Goal: Task Accomplishment & Management: Complete application form

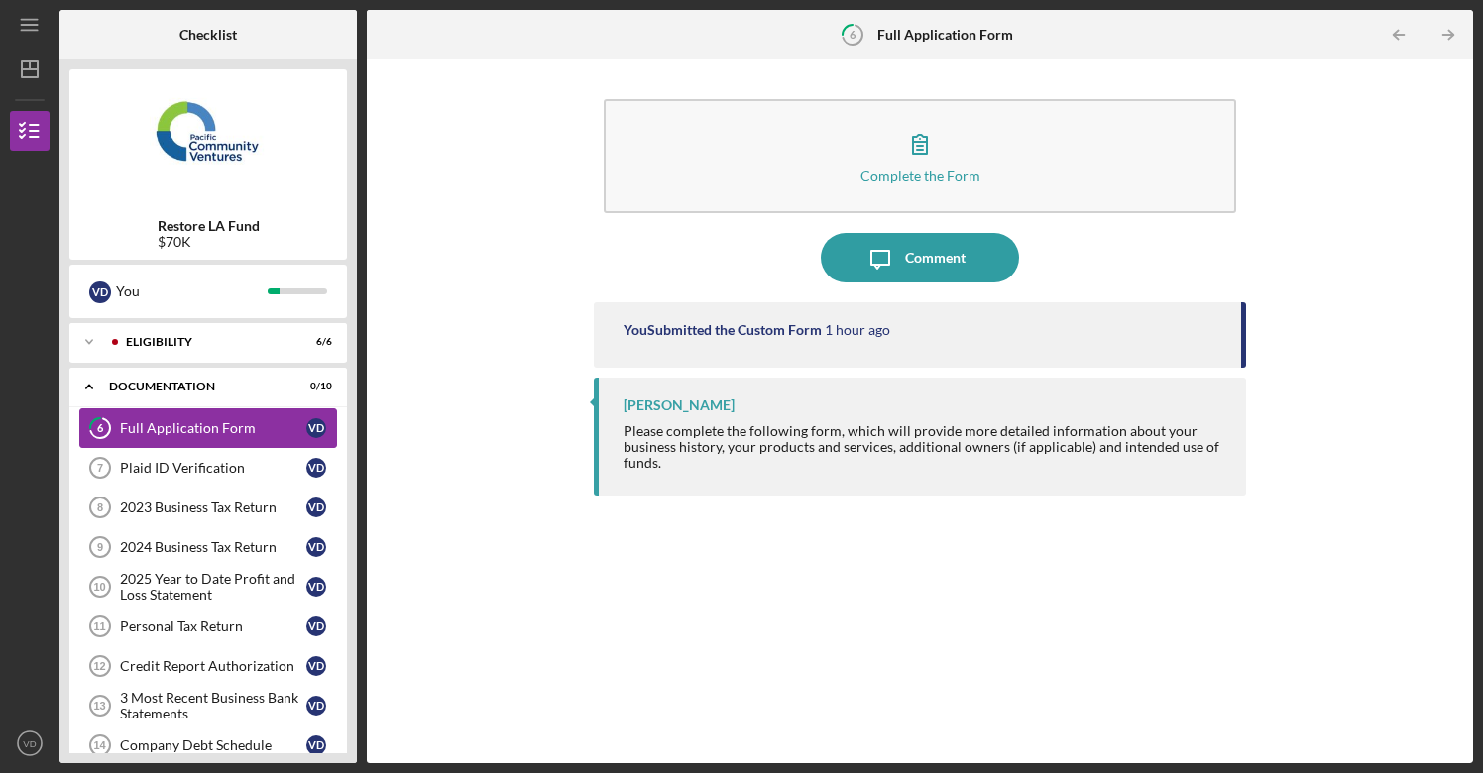
click at [223, 426] on div "Full Application Form" at bounding box center [213, 428] width 186 height 16
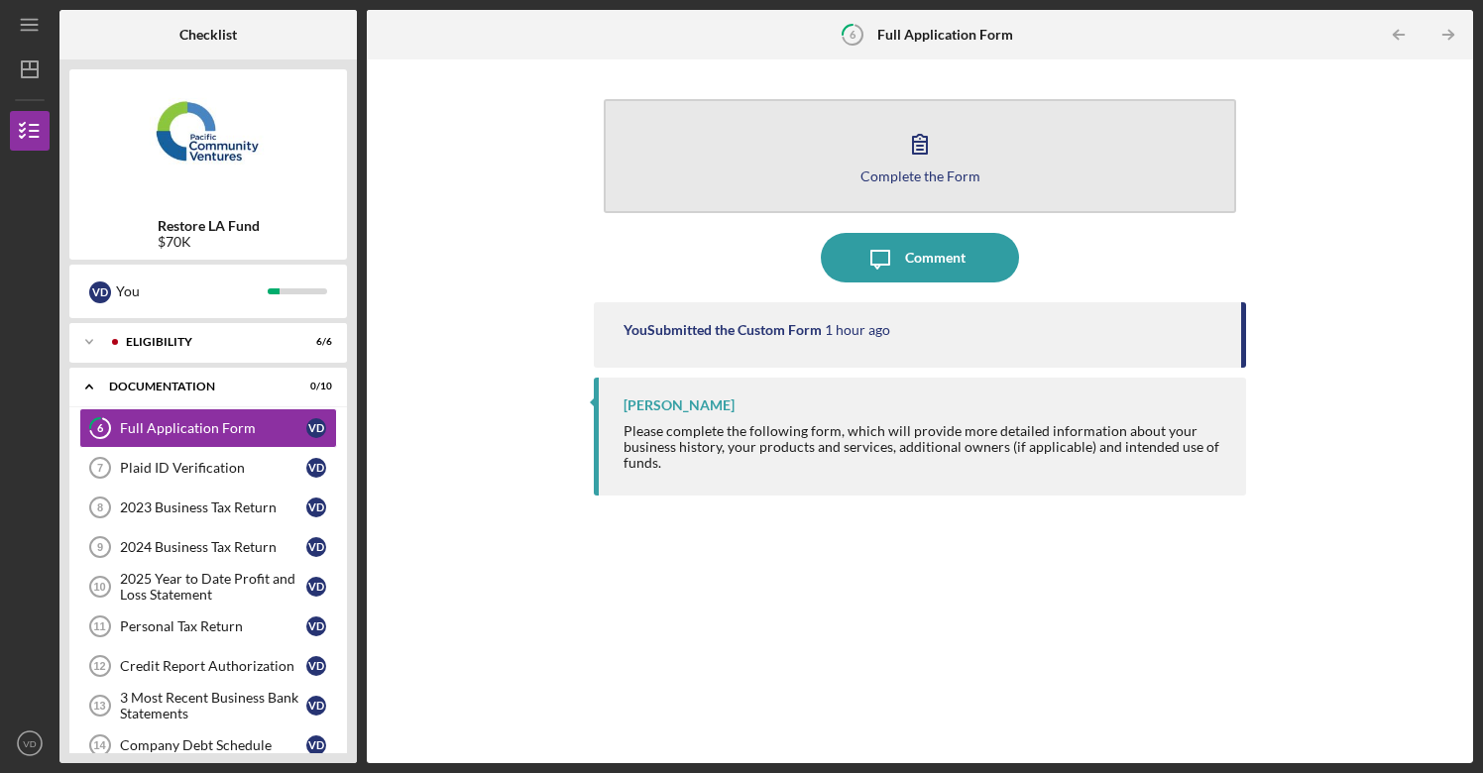
click at [924, 170] on div "Complete the Form" at bounding box center [921, 176] width 120 height 15
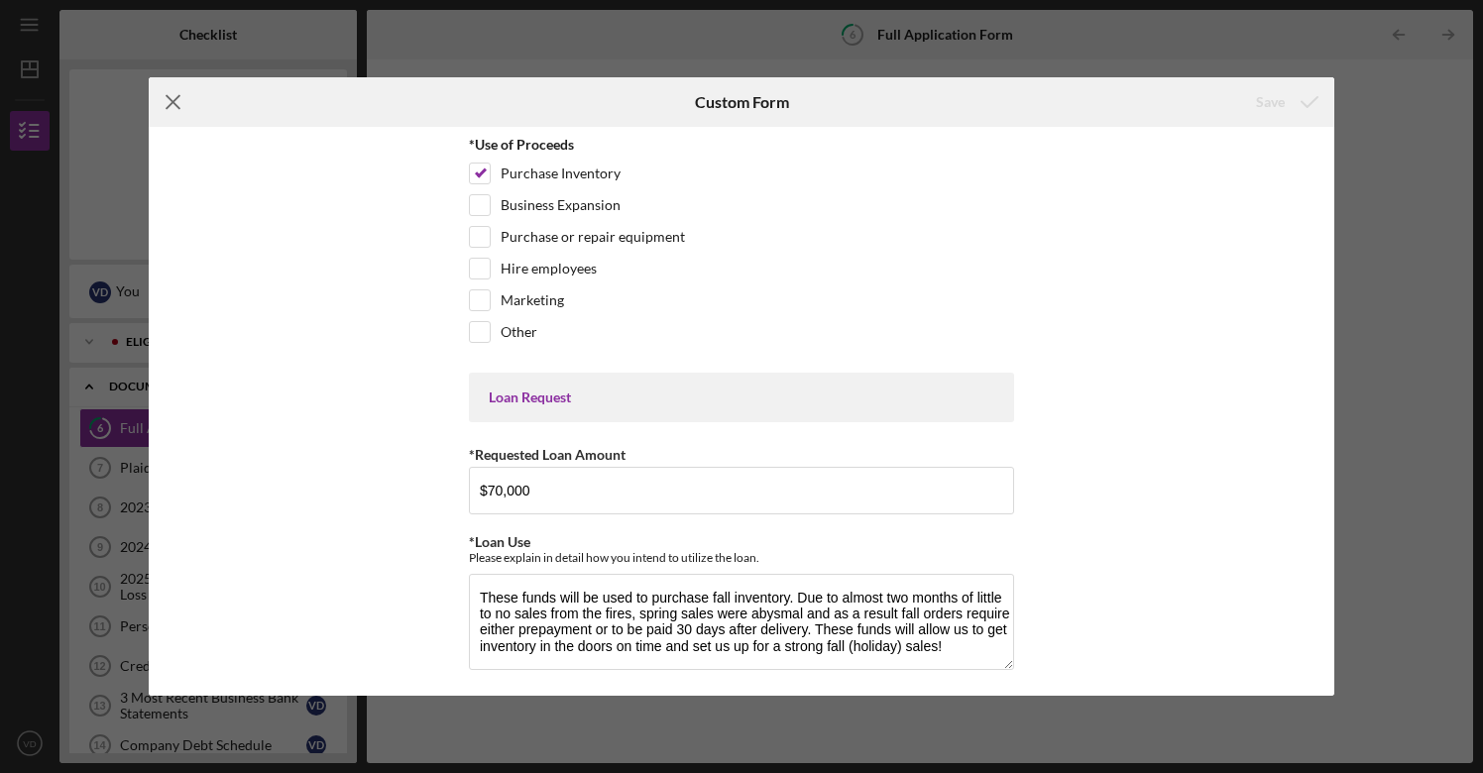
click at [175, 105] on line at bounding box center [173, 102] width 13 height 13
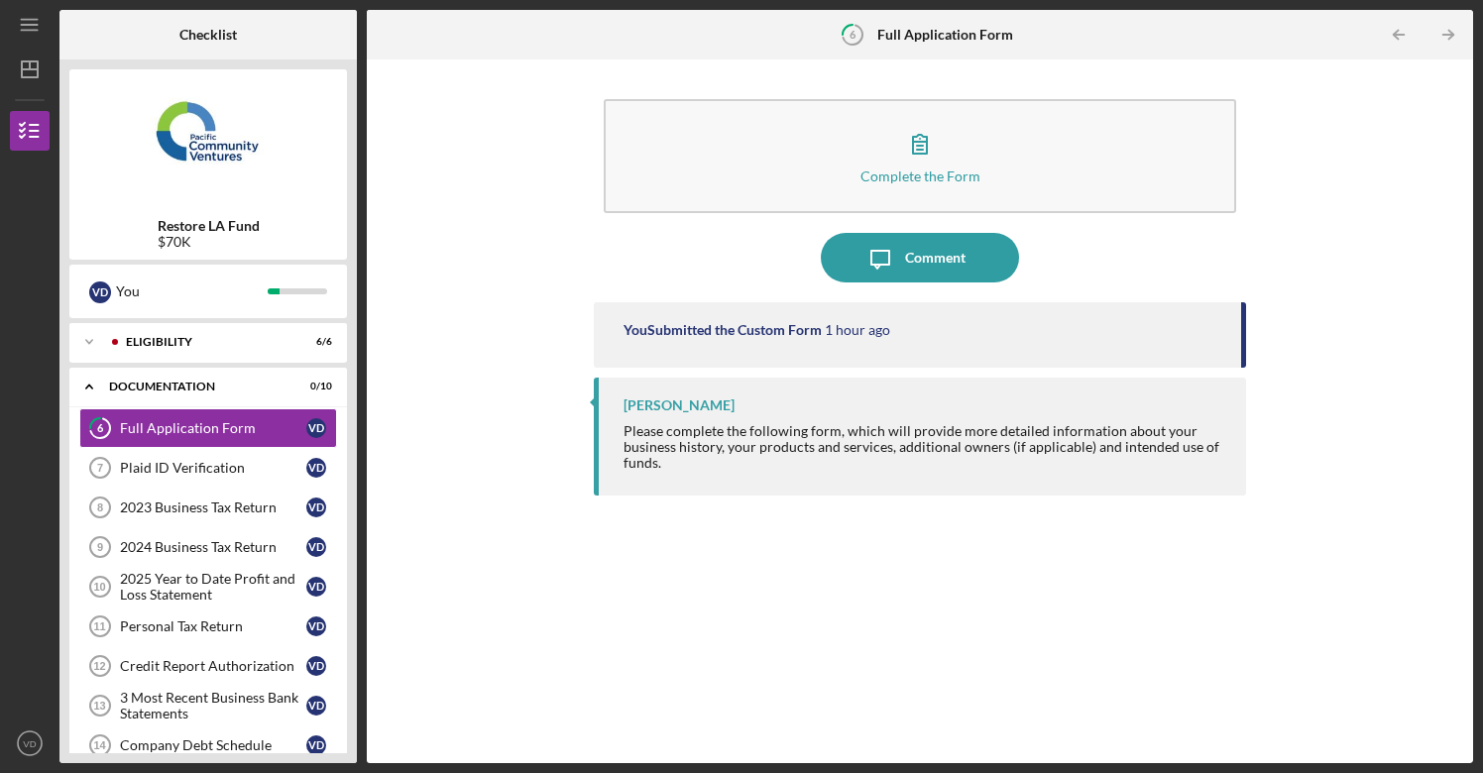
click at [853, 40] on tspan "6" at bounding box center [853, 34] width 7 height 13
click at [208, 468] on div "Plaid ID Verification" at bounding box center [213, 468] width 186 height 16
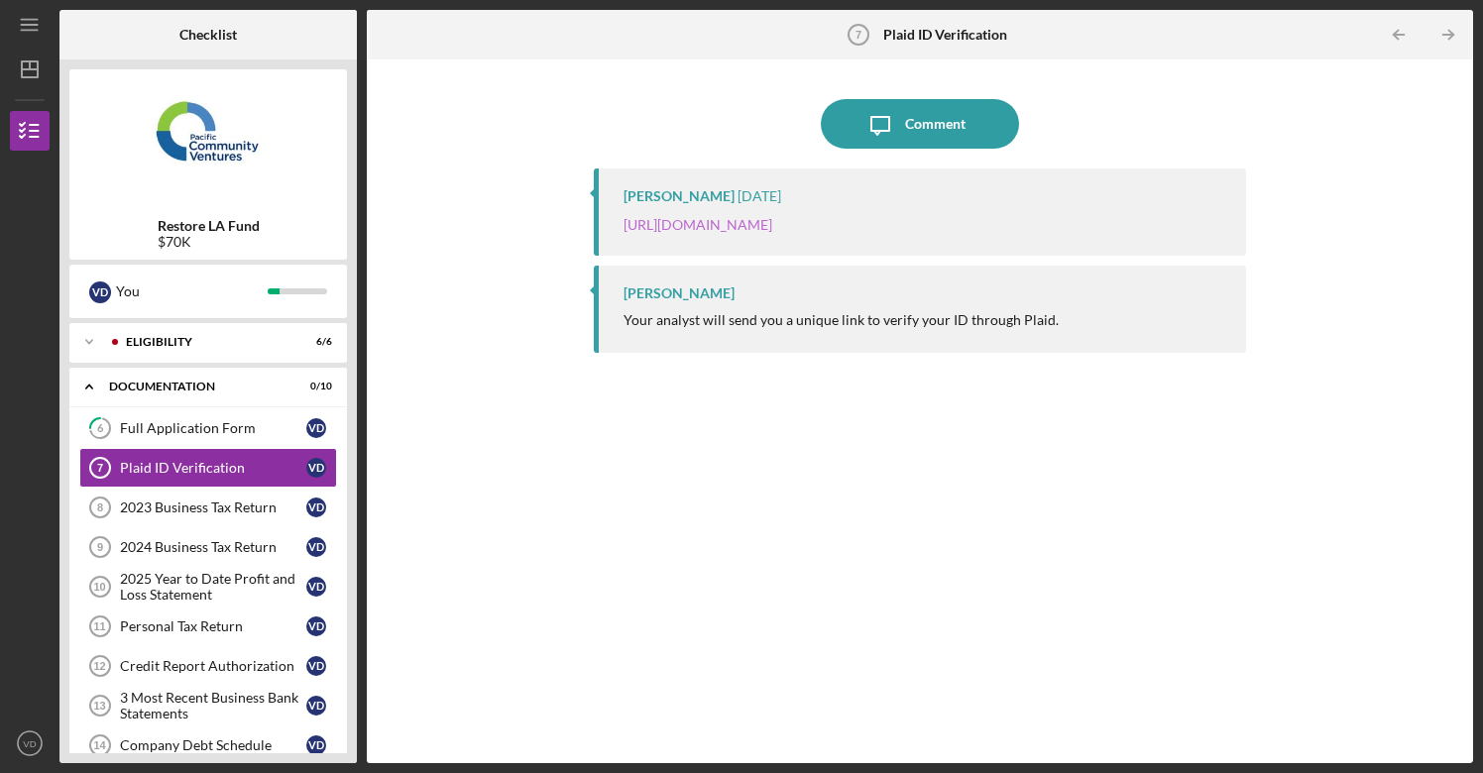
click at [772, 218] on link "[URL][DOMAIN_NAME]" at bounding box center [698, 224] width 149 height 17
click at [203, 505] on div "2023 Business Tax Return" at bounding box center [213, 508] width 186 height 16
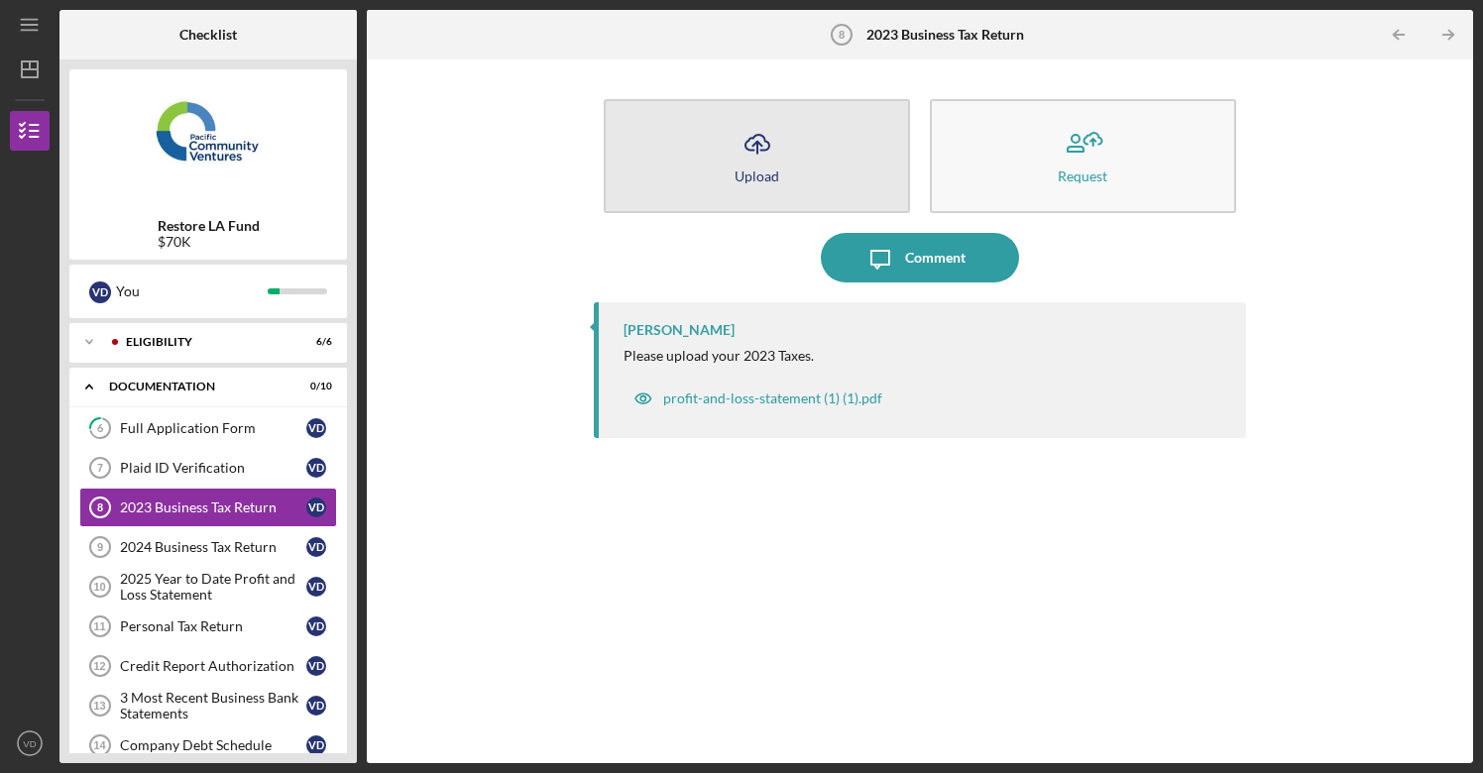
click at [753, 161] on icon "Icon/Upload" at bounding box center [758, 144] width 50 height 50
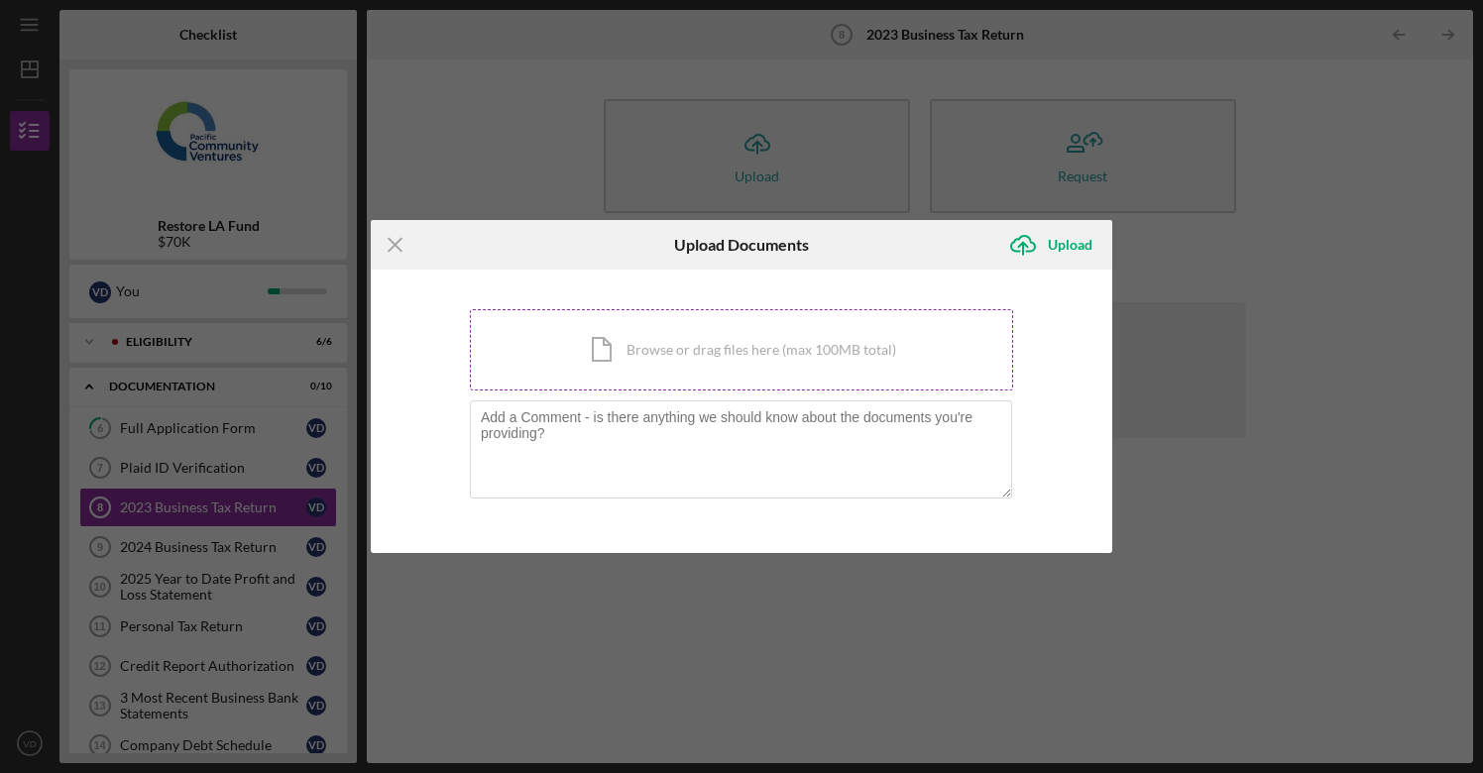
click at [722, 344] on div "Icon/Document Browse or drag files here (max 100MB total) Tap to choose files o…" at bounding box center [741, 349] width 543 height 81
click at [397, 245] on line at bounding box center [395, 245] width 13 height 13
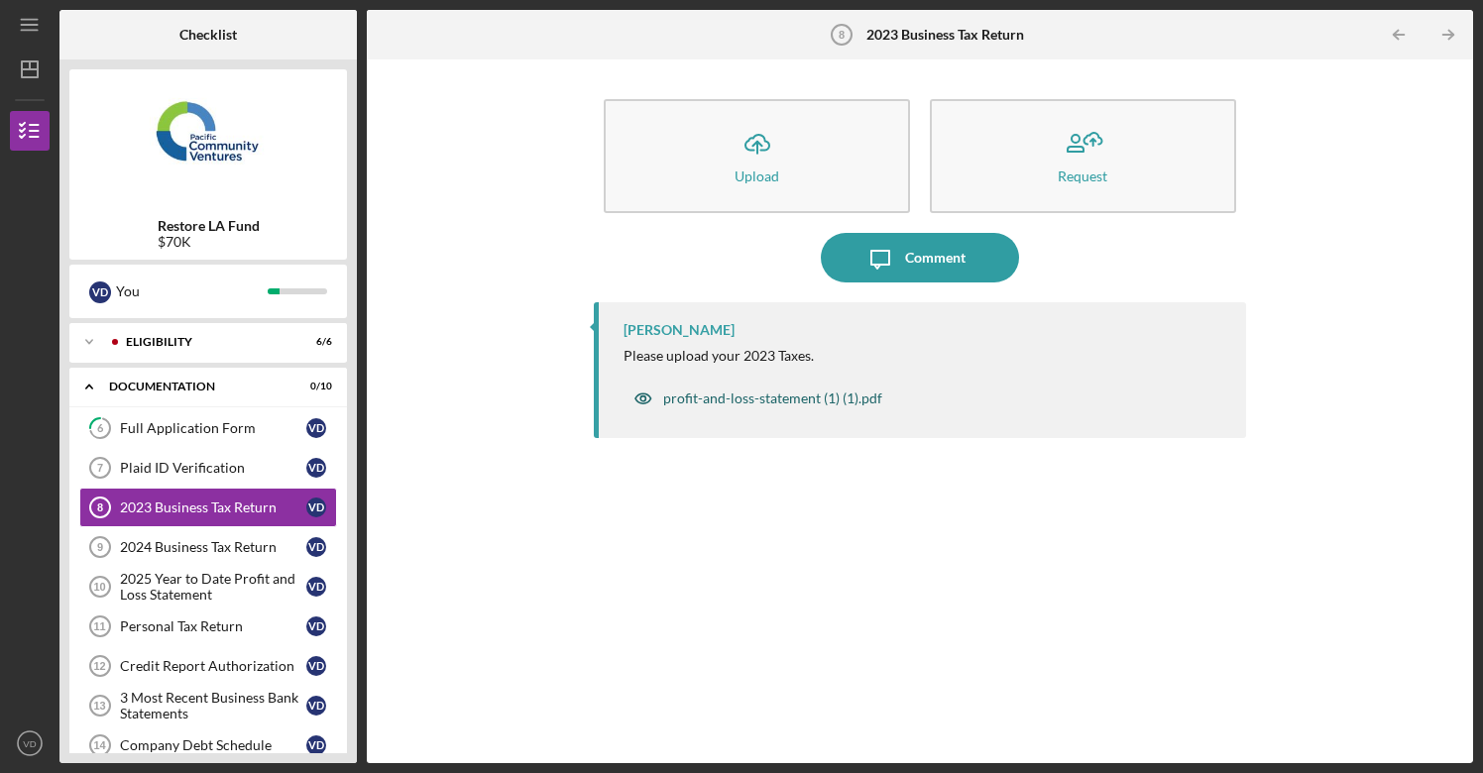
click at [718, 400] on div "profit-and-loss-statement (1) (1).pdf" at bounding box center [772, 399] width 219 height 16
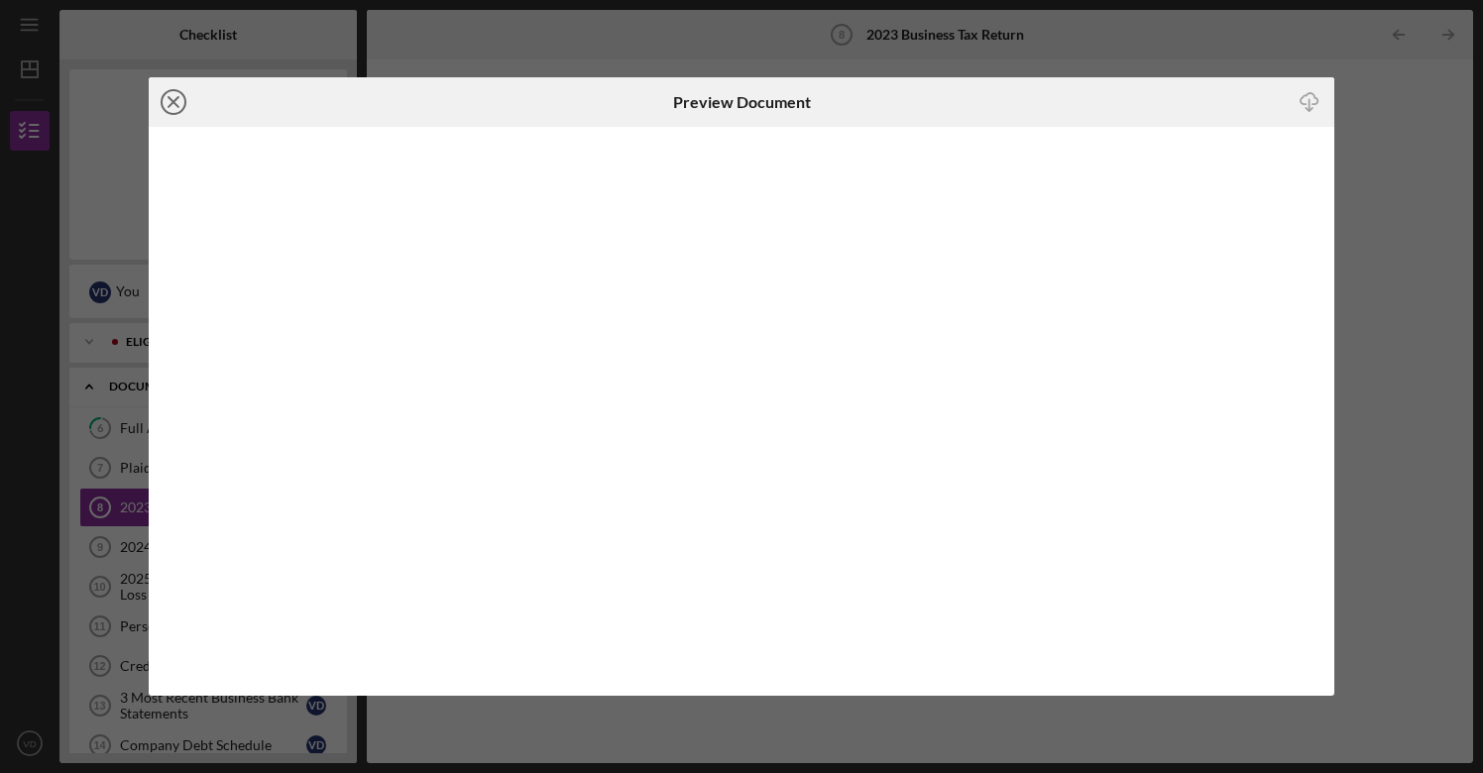
click at [174, 102] on line at bounding box center [174, 102] width 10 height 10
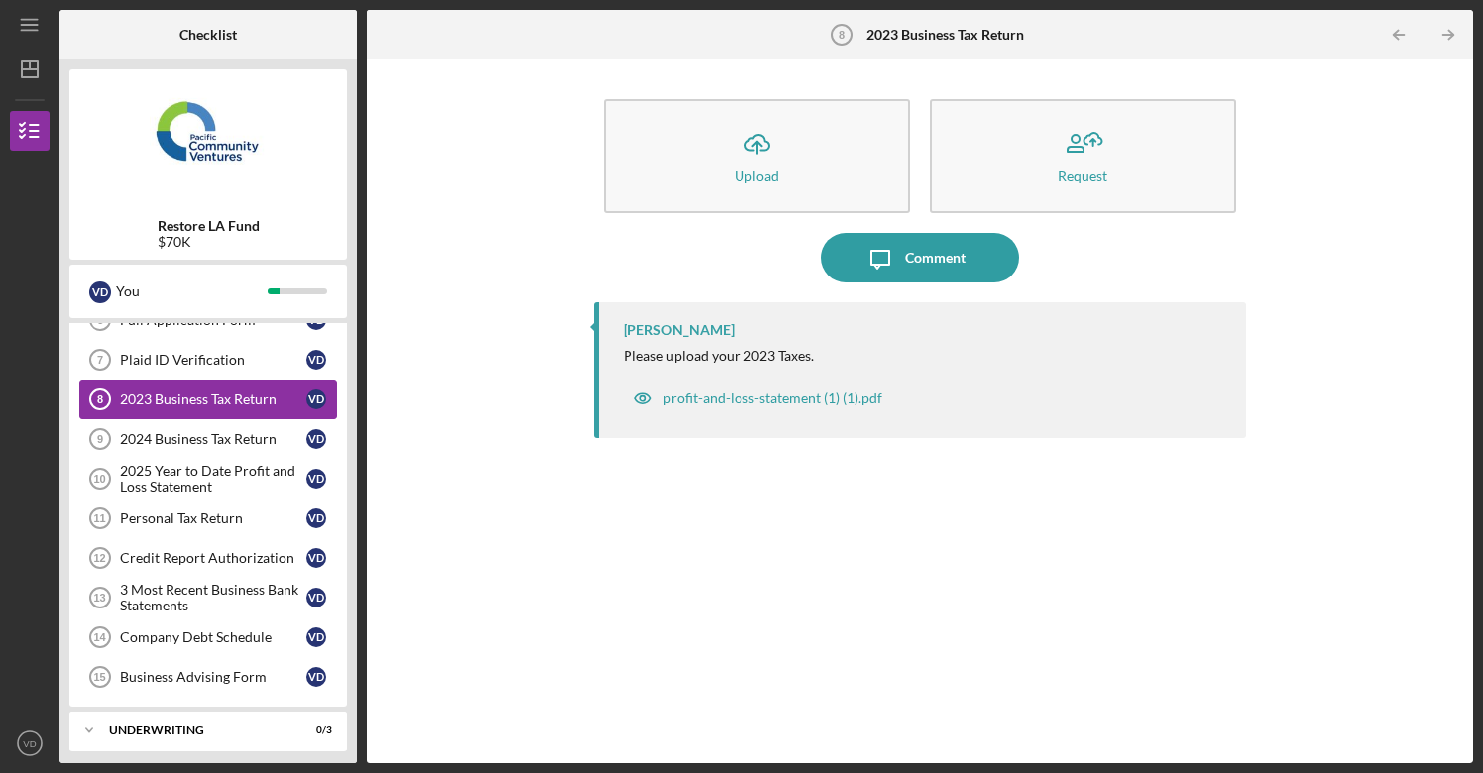
scroll to position [110, 0]
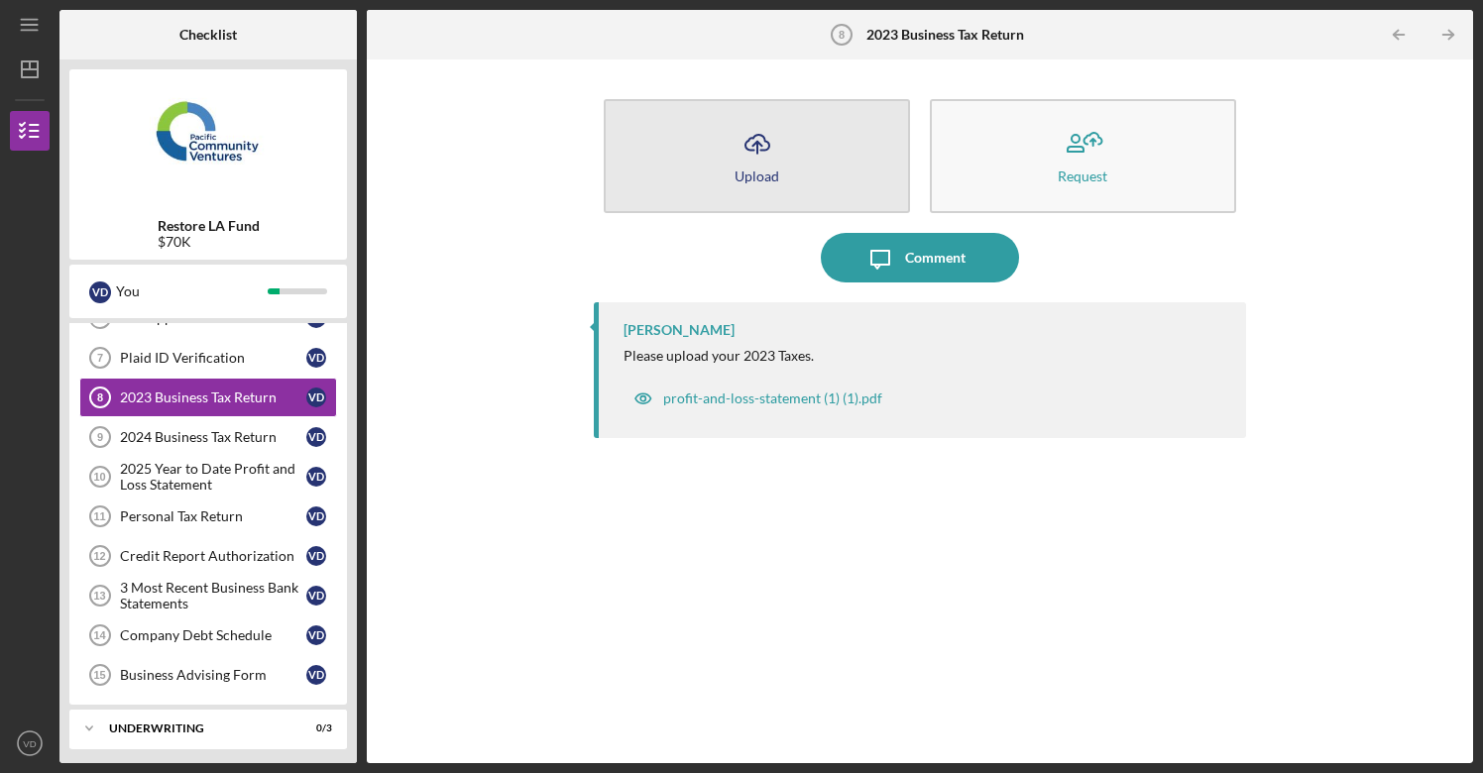
click at [766, 177] on div "Upload" at bounding box center [757, 176] width 45 height 15
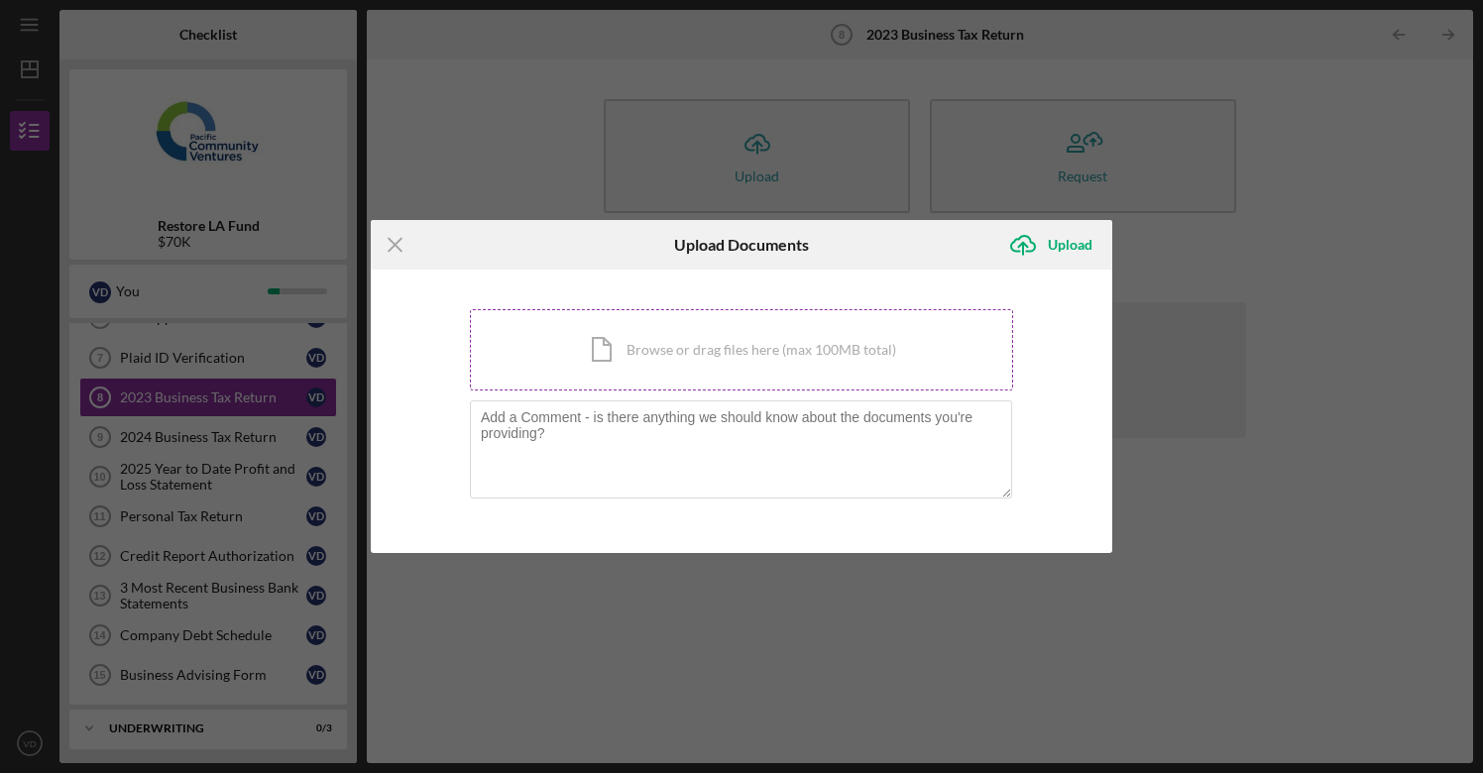
click at [680, 358] on div "Icon/Document Browse or drag files here (max 100MB total) Tap to choose files o…" at bounding box center [741, 349] width 543 height 81
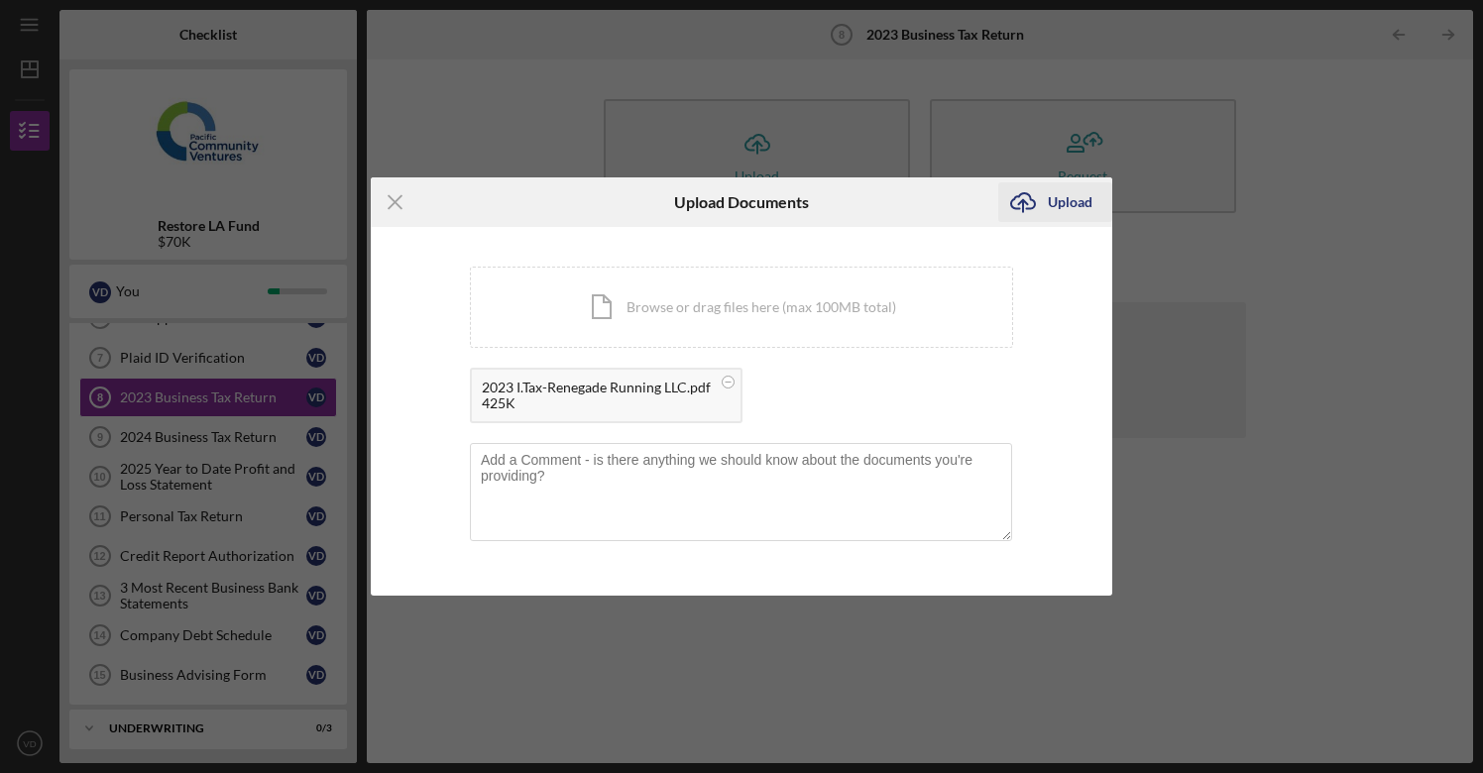
click at [1076, 201] on div "Upload" at bounding box center [1070, 202] width 45 height 40
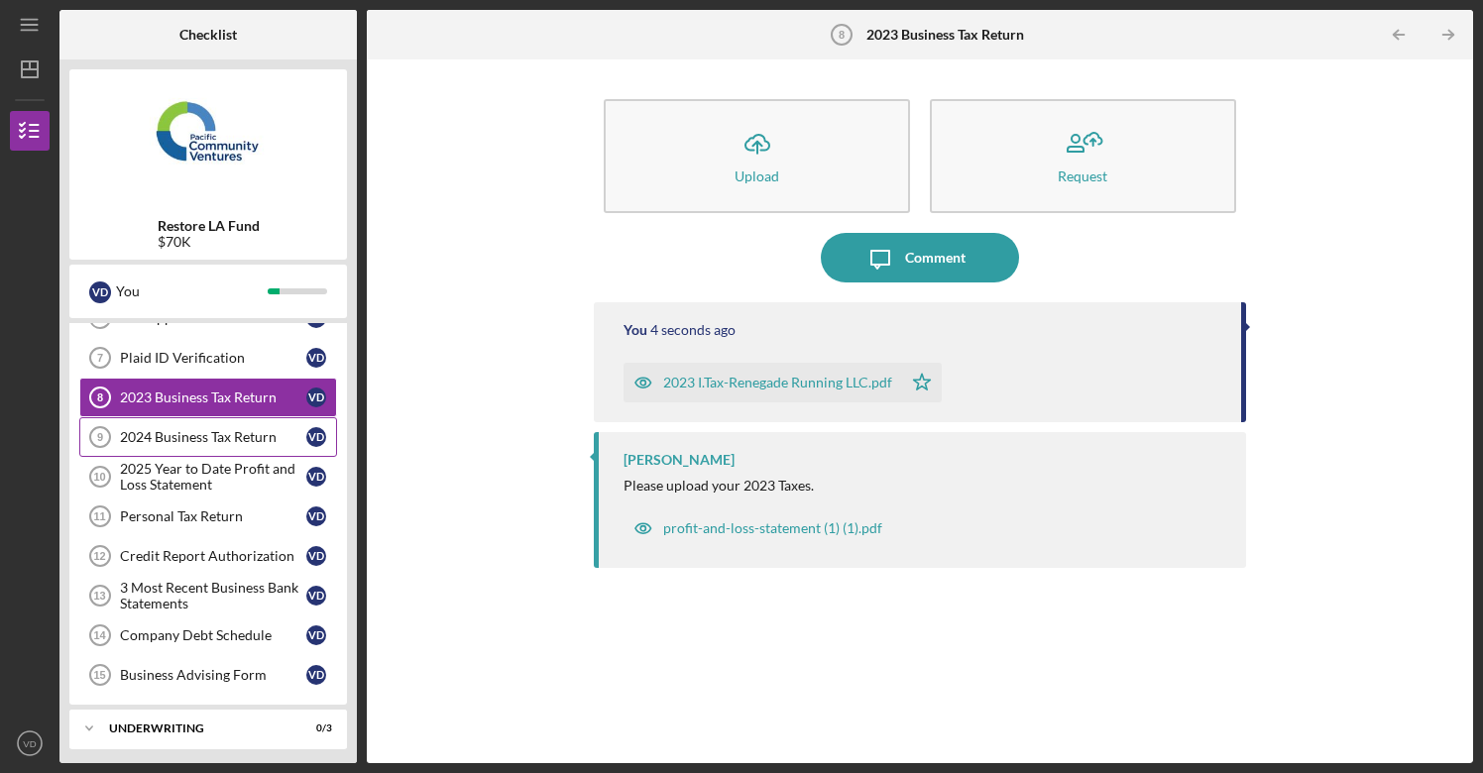
click at [197, 437] on div "2024 Business Tax Return" at bounding box center [213, 437] width 186 height 16
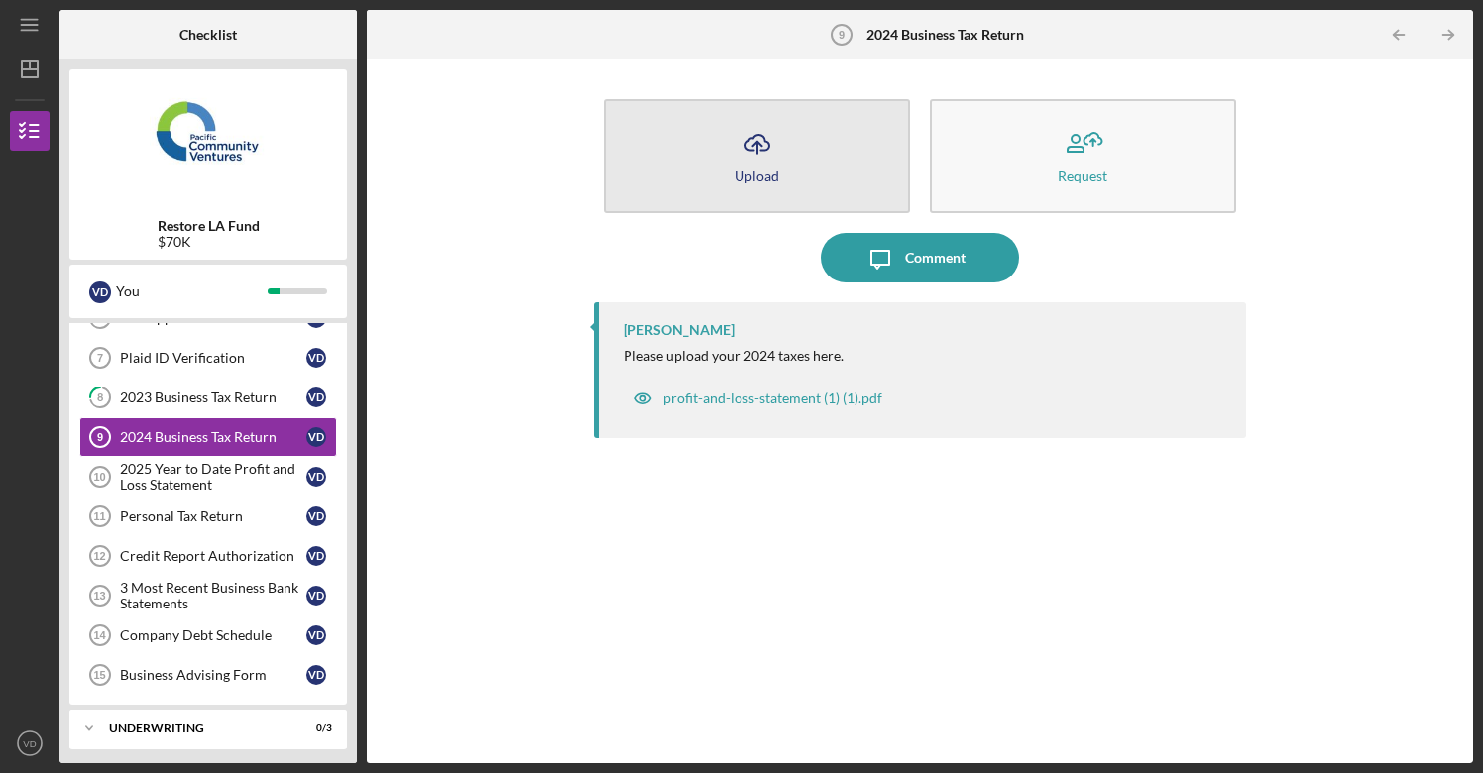
click at [755, 154] on icon "Icon/Upload" at bounding box center [758, 144] width 50 height 50
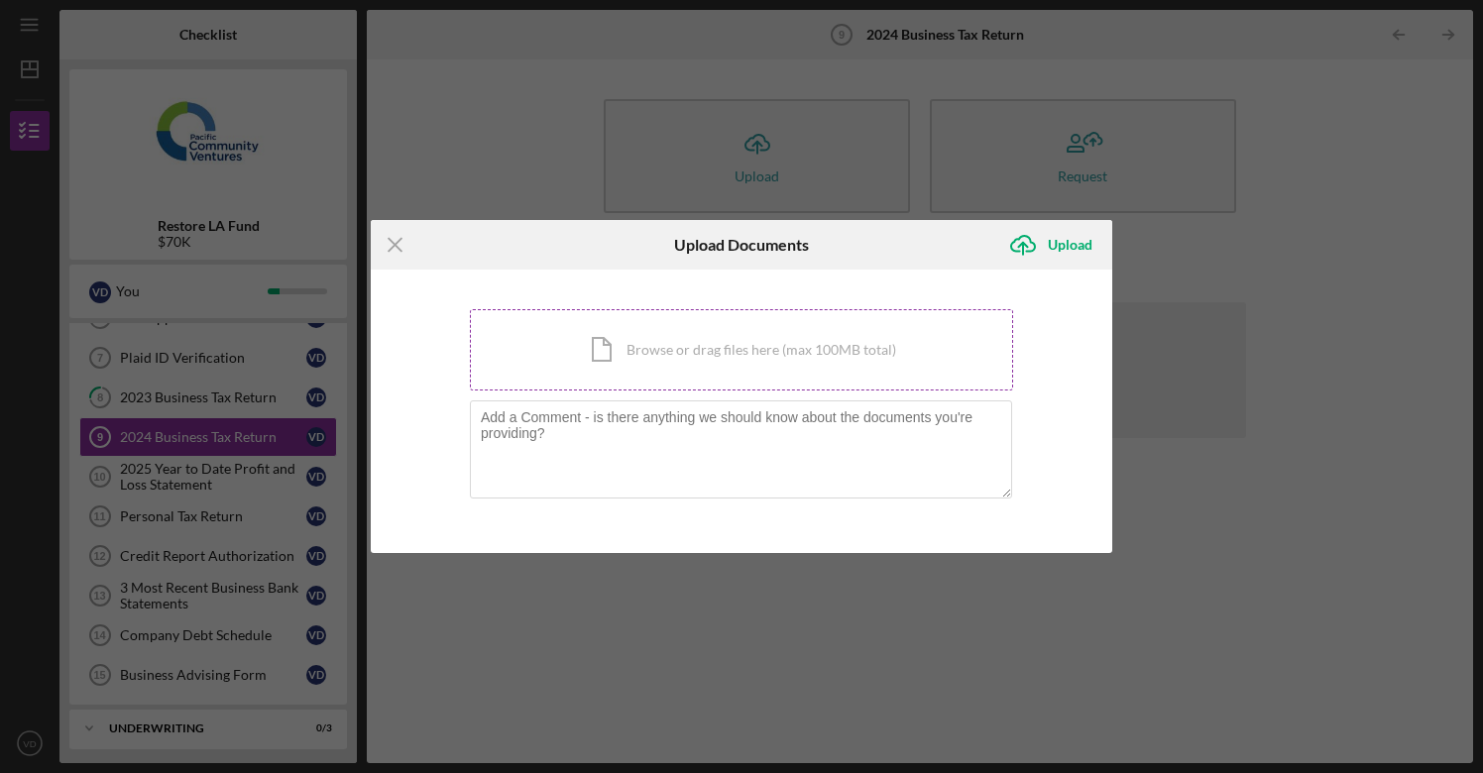
click at [651, 359] on div "Icon/Document Browse or drag files here (max 100MB total) Tap to choose files o…" at bounding box center [741, 349] width 543 height 81
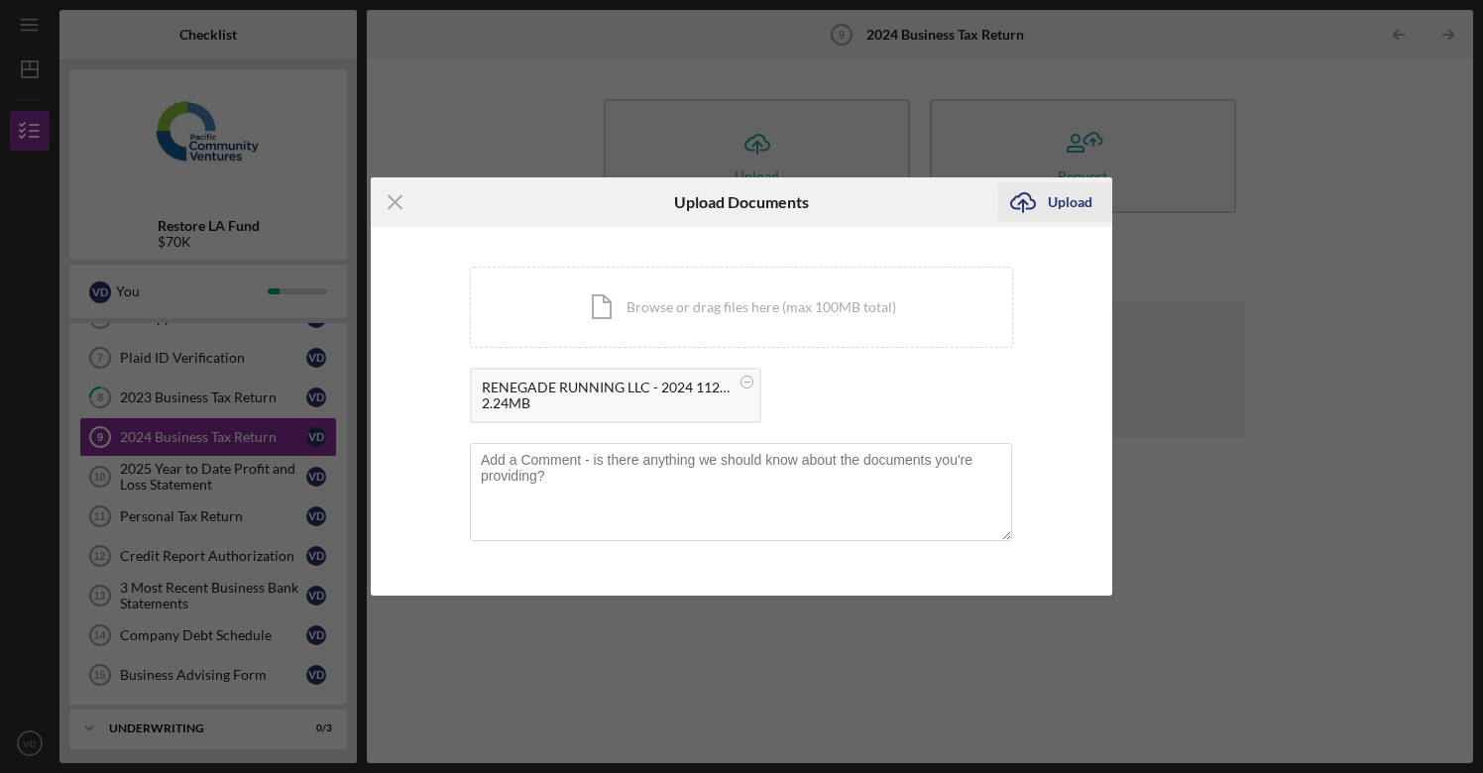
click at [1054, 200] on div "Upload" at bounding box center [1070, 202] width 45 height 40
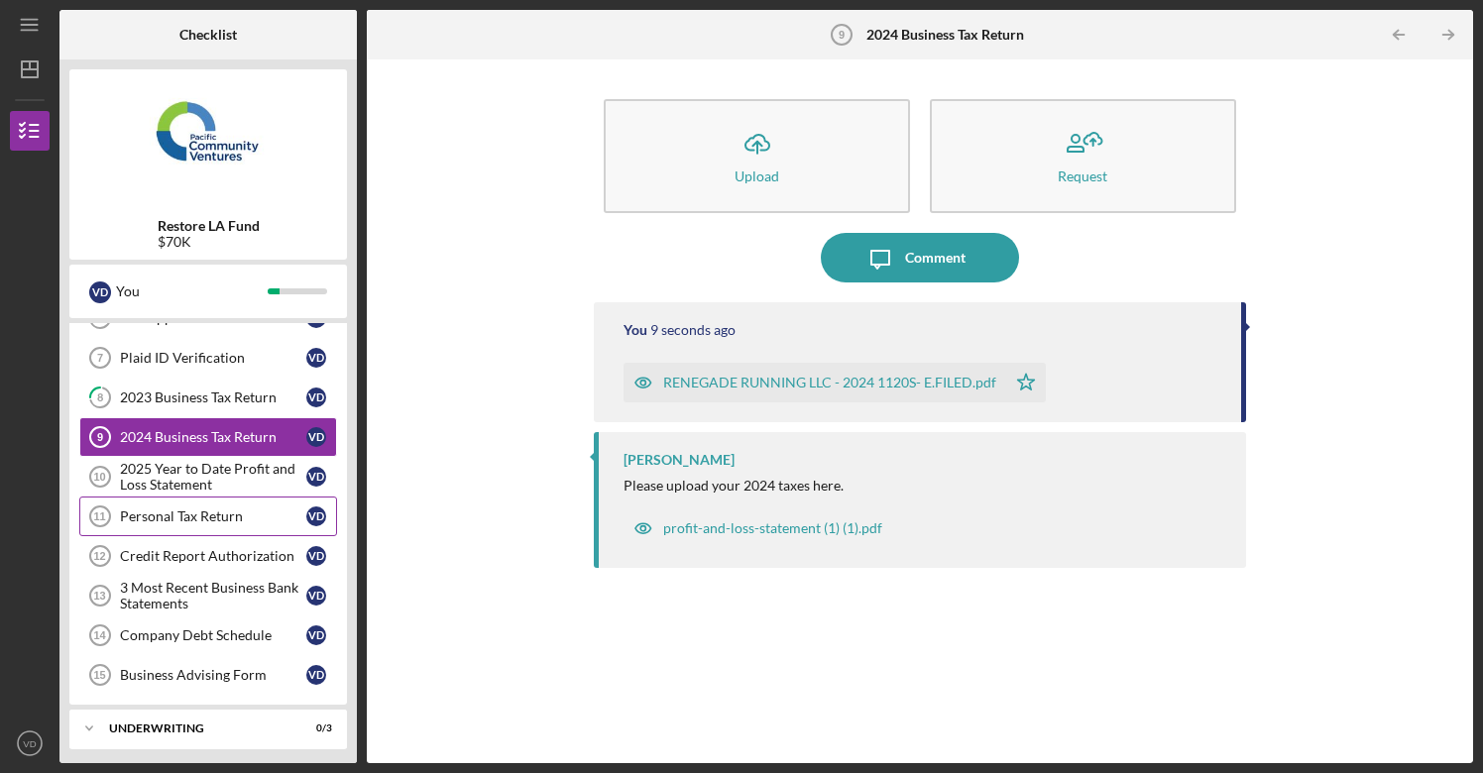
click at [185, 520] on div "Personal Tax Return" at bounding box center [213, 517] width 186 height 16
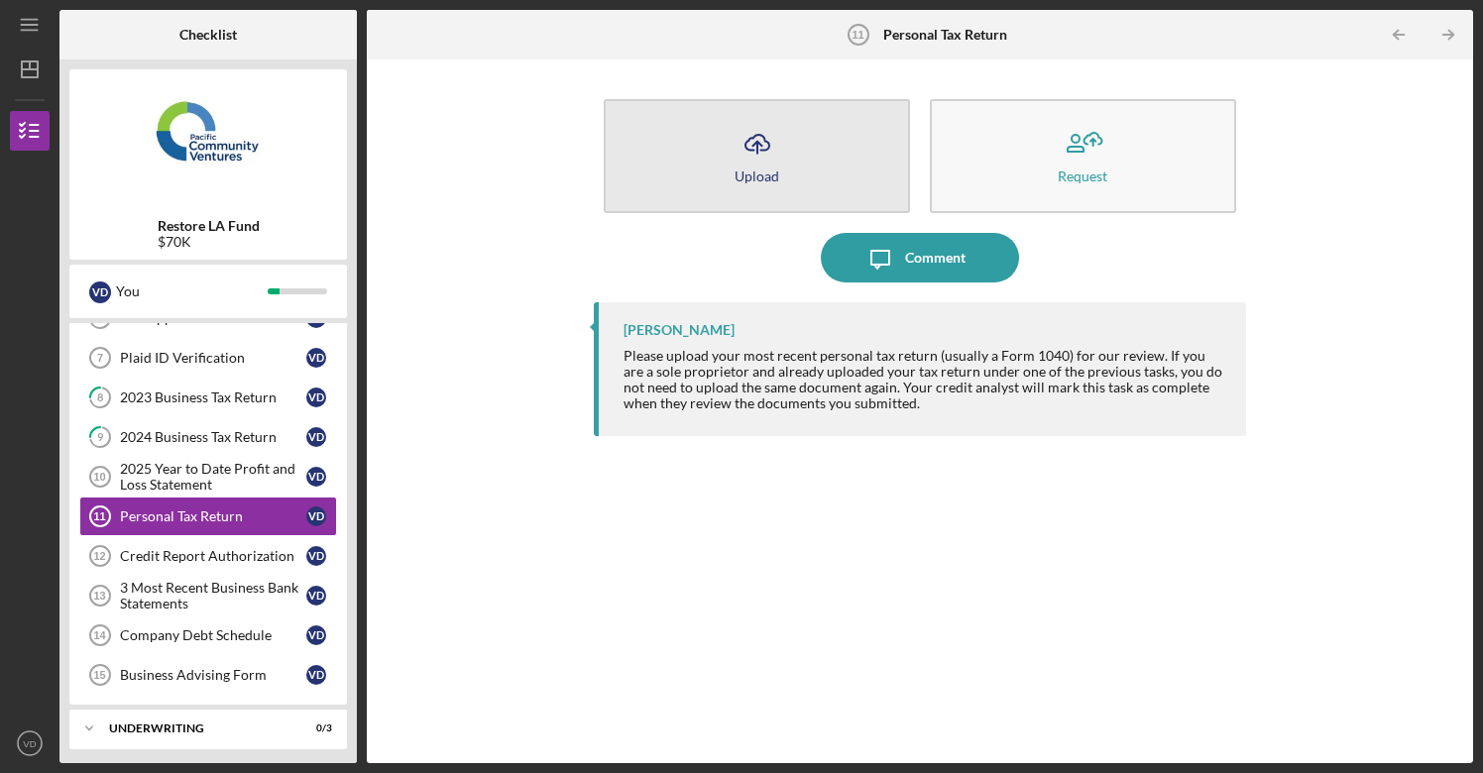
click at [752, 153] on icon "Icon/Upload" at bounding box center [758, 144] width 50 height 50
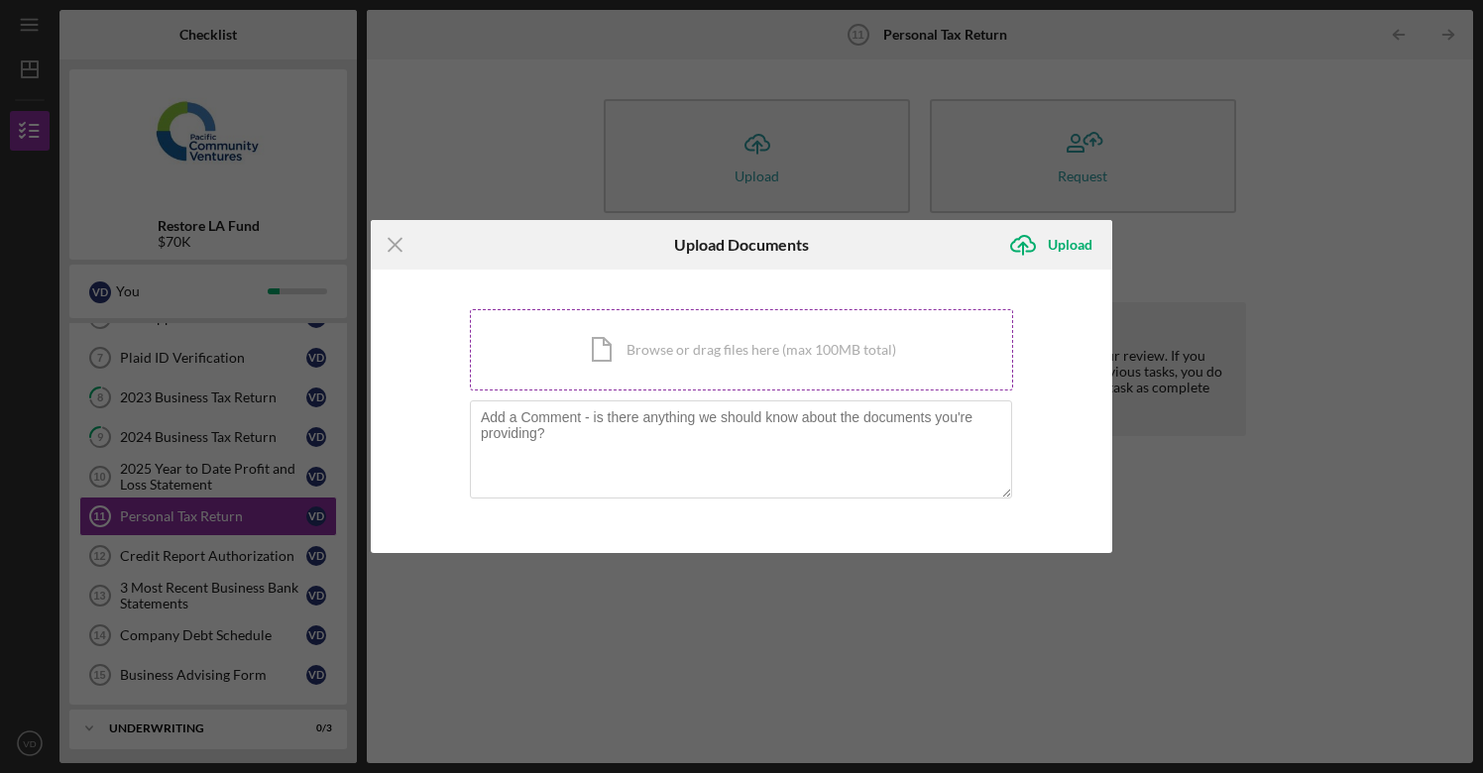
click at [670, 356] on div "Icon/Document Browse or drag files here (max 100MB total) Tap to choose files o…" at bounding box center [741, 349] width 543 height 81
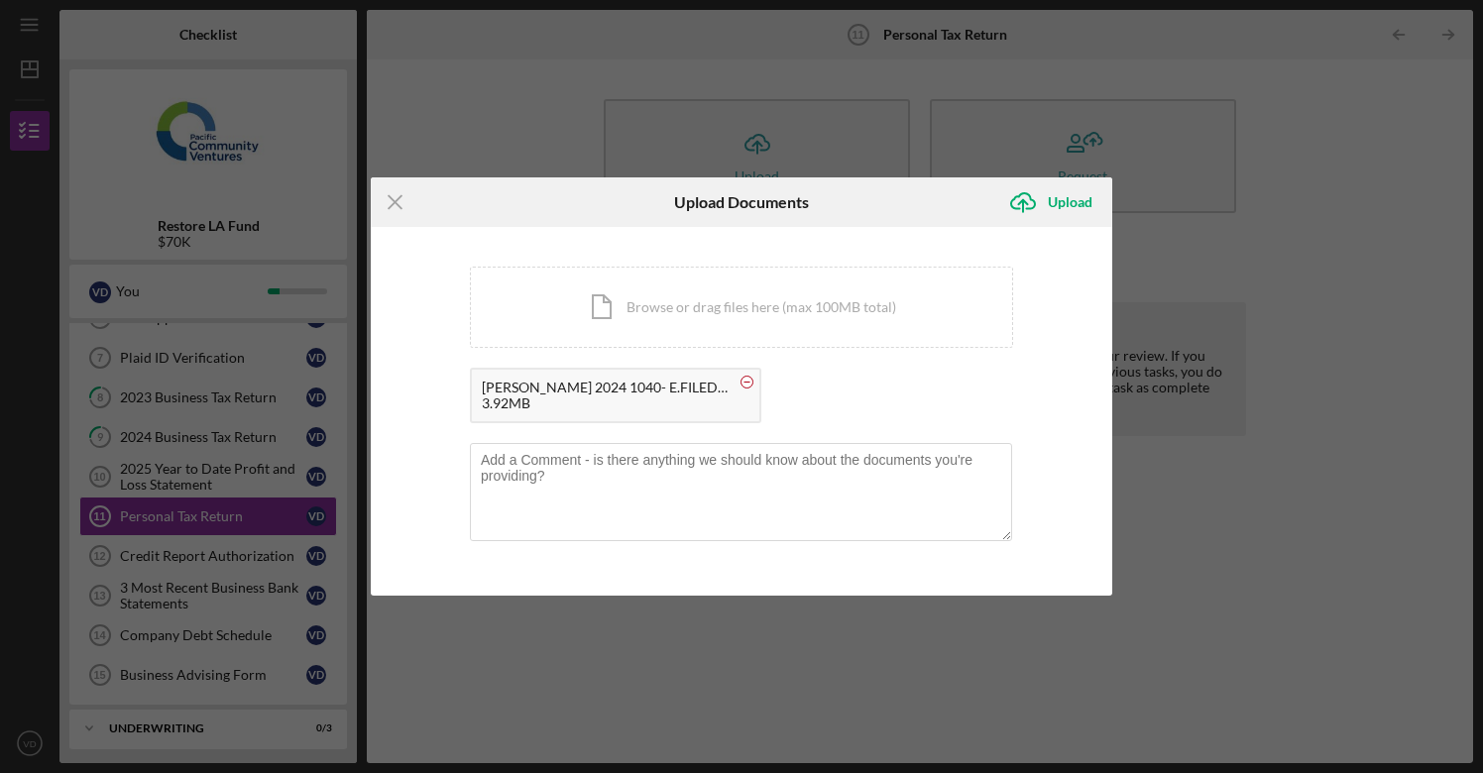
click at [745, 383] on rect at bounding box center [748, 382] width 6 height 1
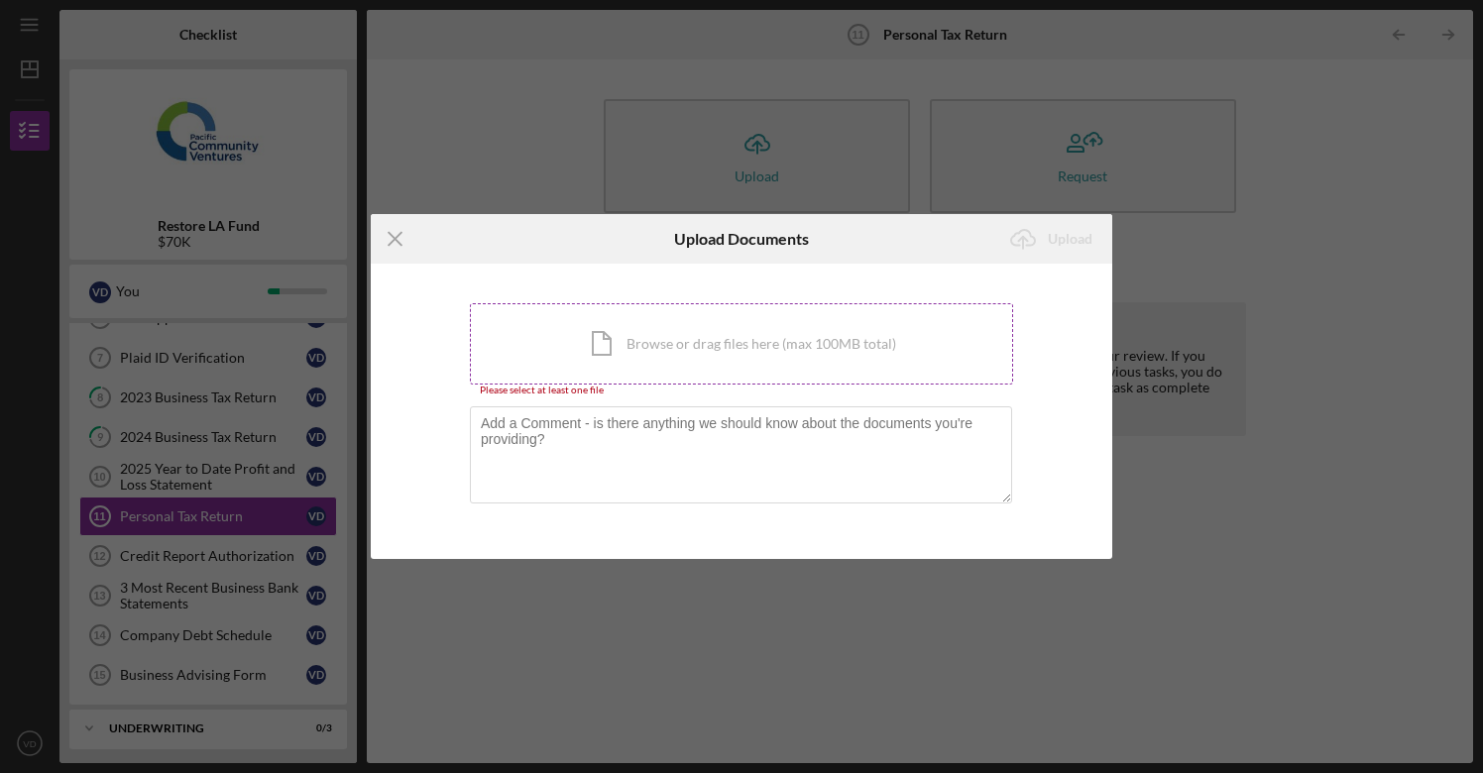
click at [621, 343] on div "Icon/Document Browse or drag files here (max 100MB total) Tap to choose files o…" at bounding box center [741, 343] width 543 height 81
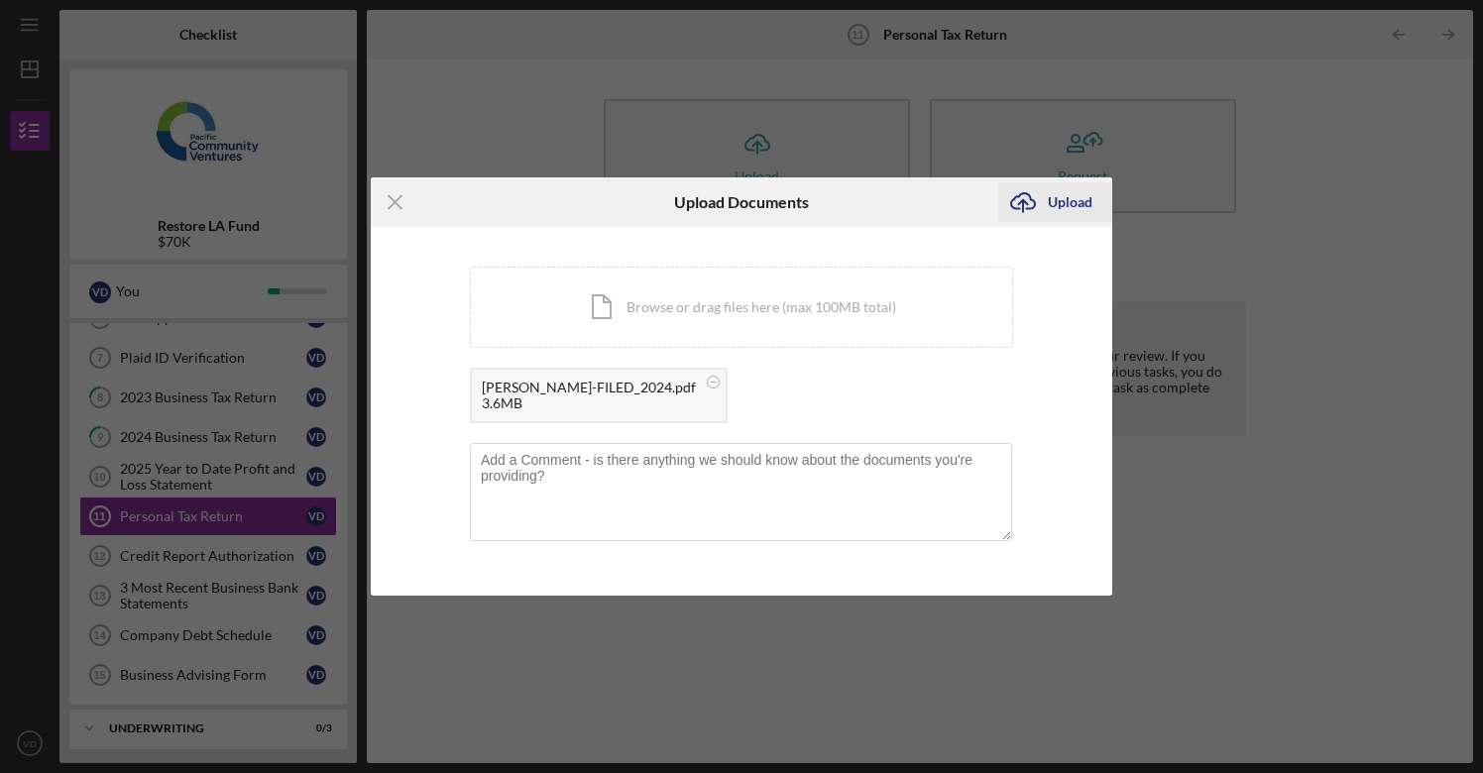
click at [1064, 201] on div "Upload" at bounding box center [1070, 202] width 45 height 40
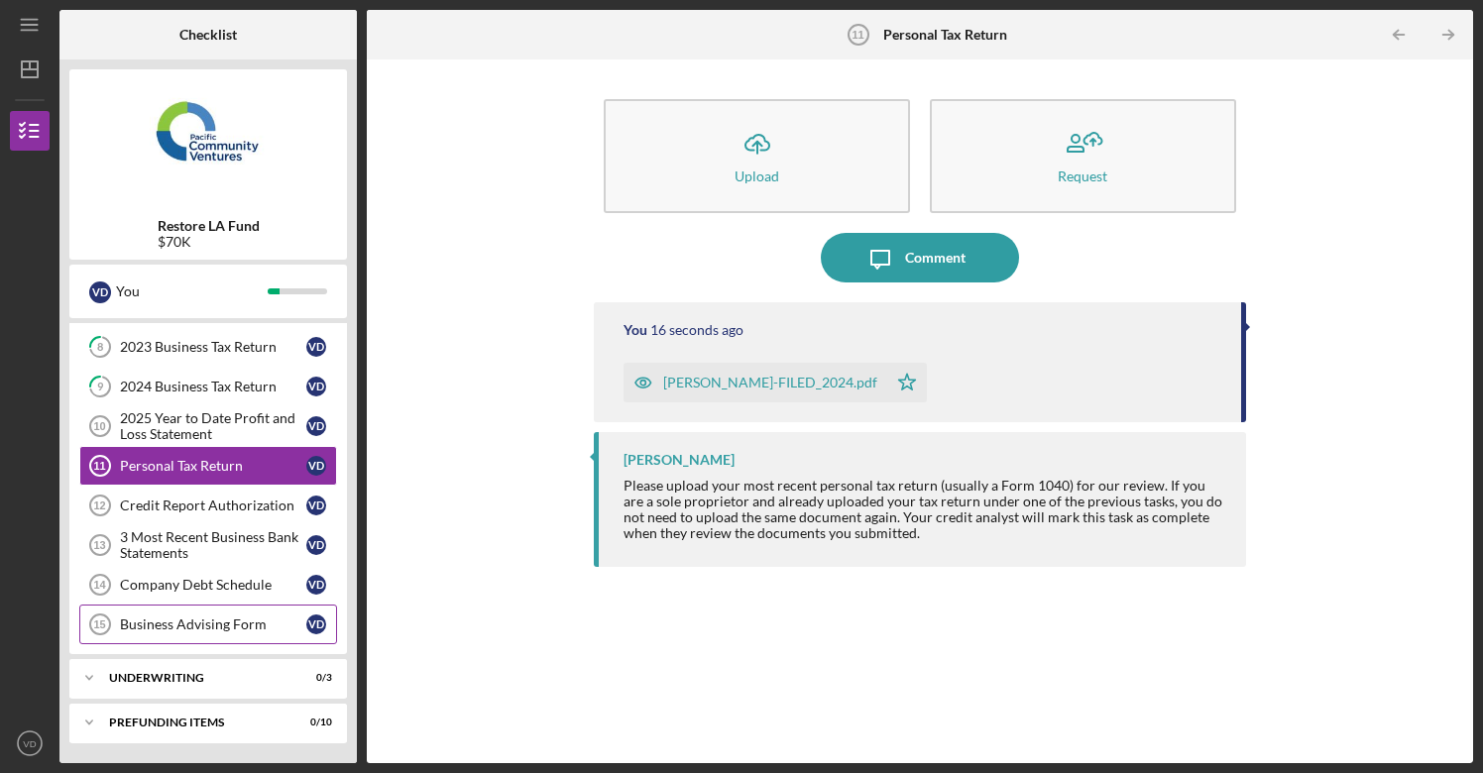
scroll to position [161, 0]
click at [208, 627] on div "Business Advising Form" at bounding box center [213, 625] width 186 height 16
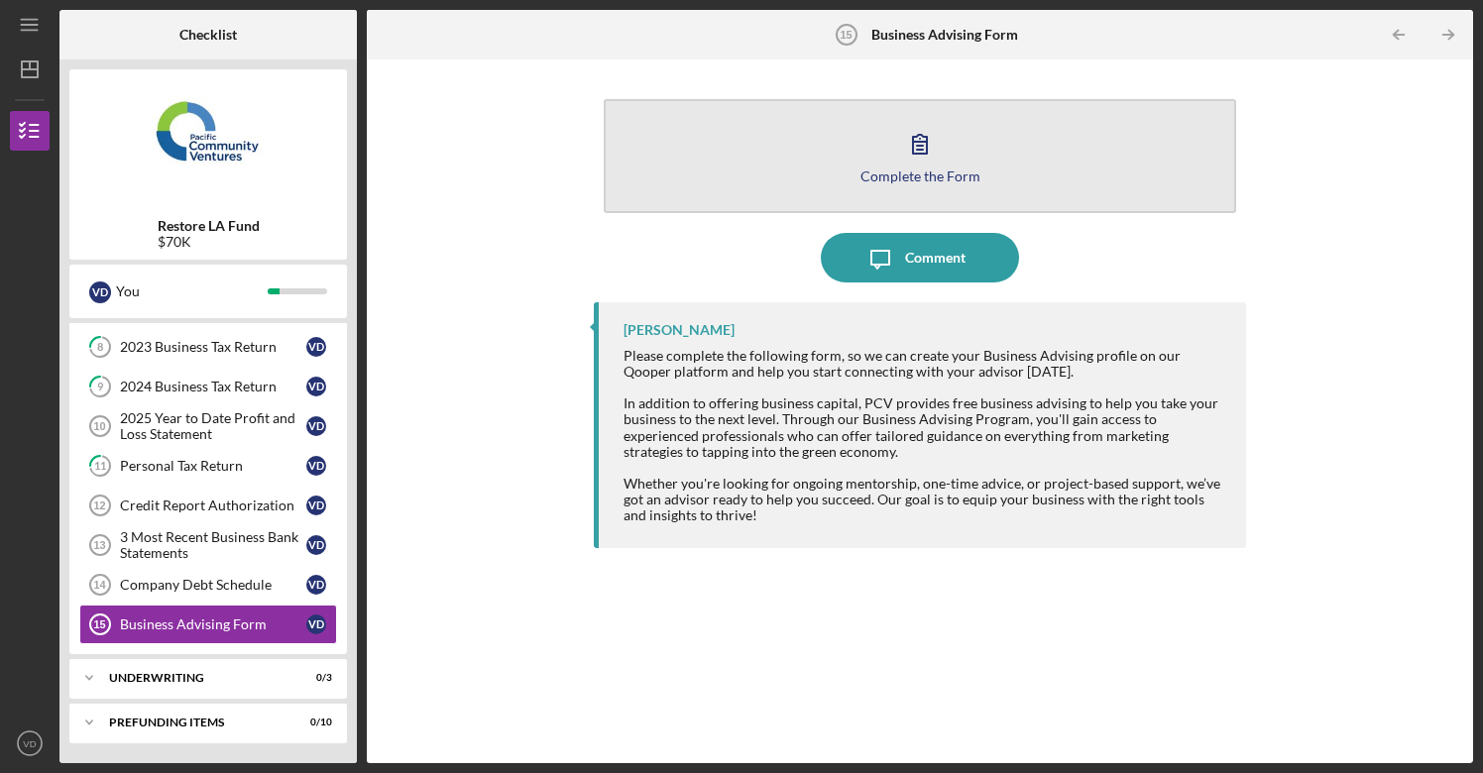
click at [910, 177] on div "Complete the Form" at bounding box center [921, 176] width 120 height 15
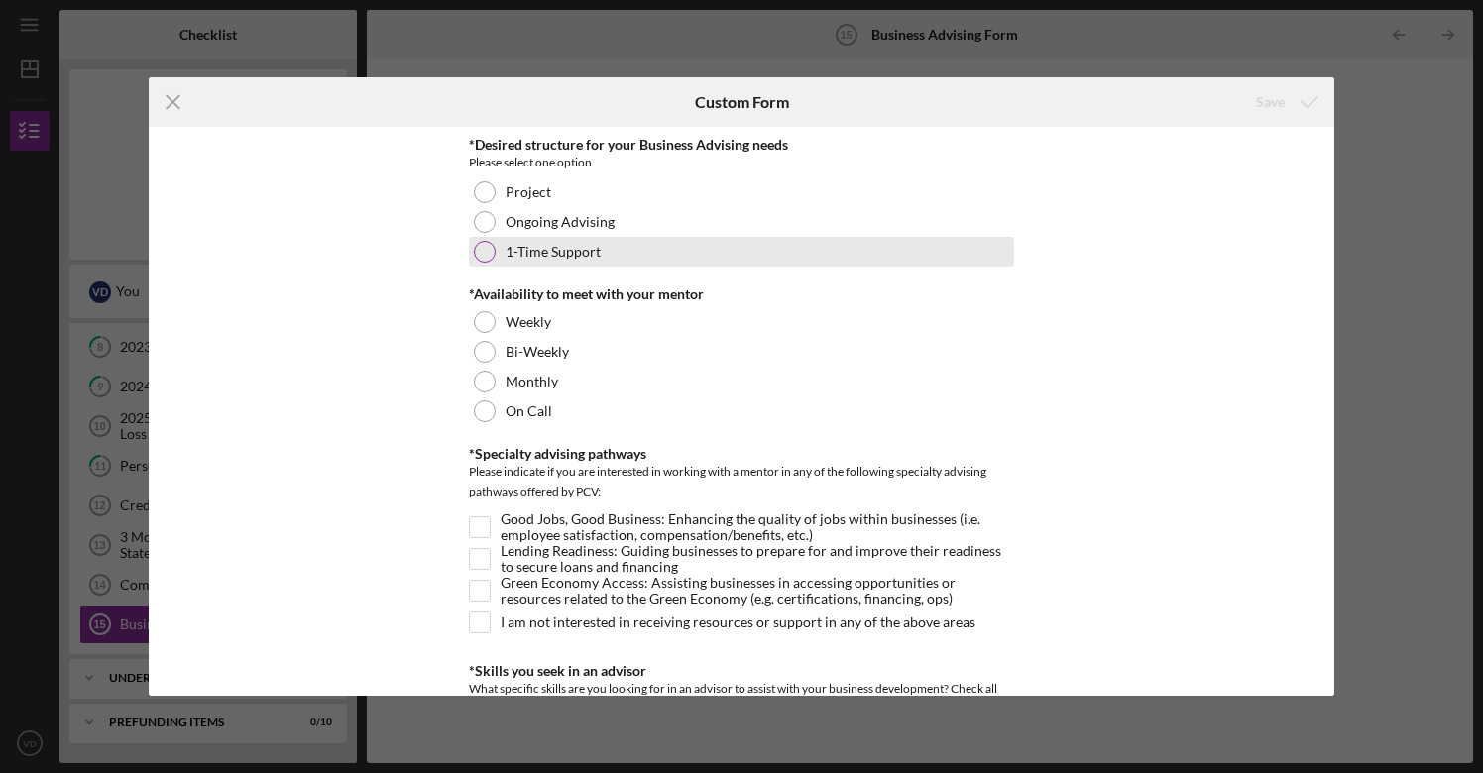
click at [487, 249] on div at bounding box center [485, 252] width 22 height 22
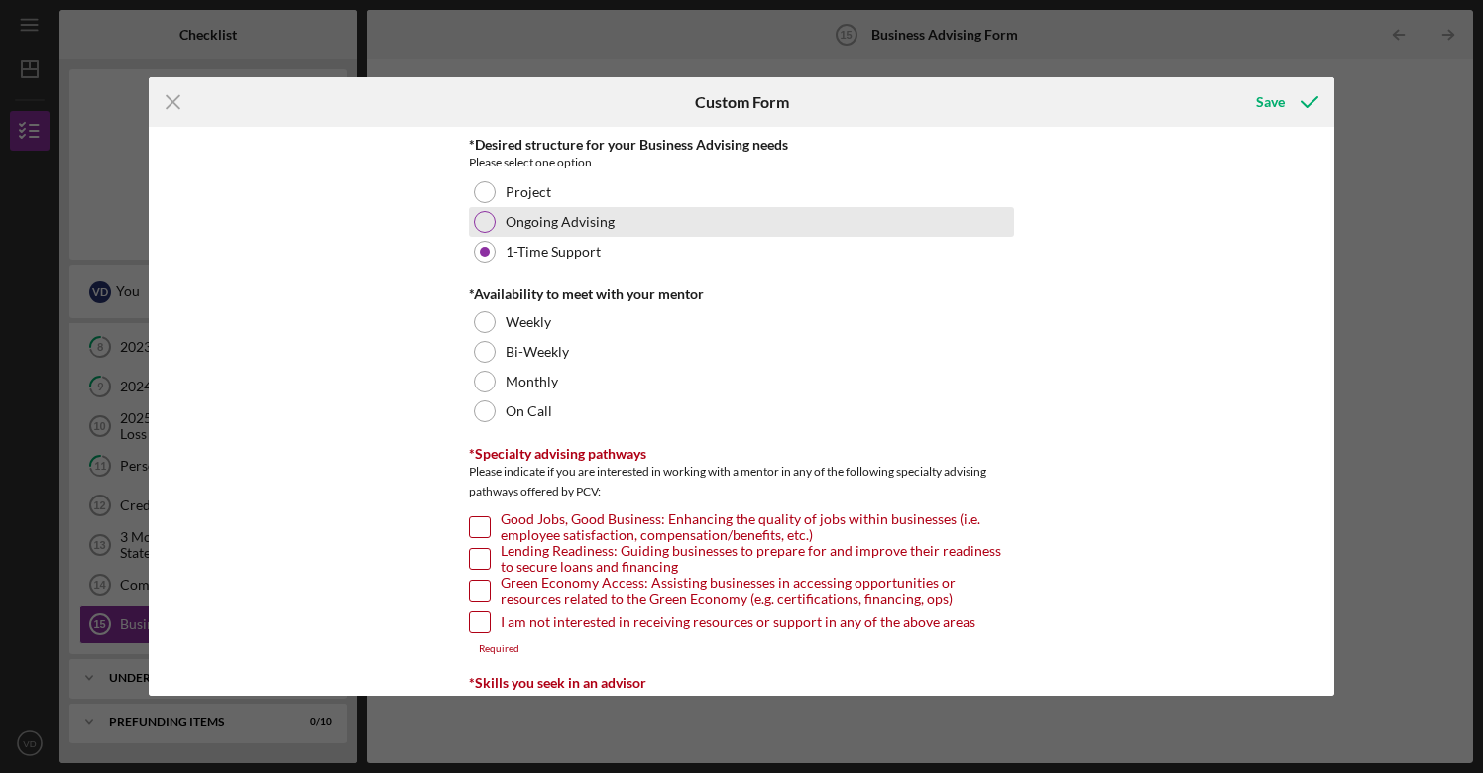
click at [486, 224] on div at bounding box center [485, 222] width 22 height 22
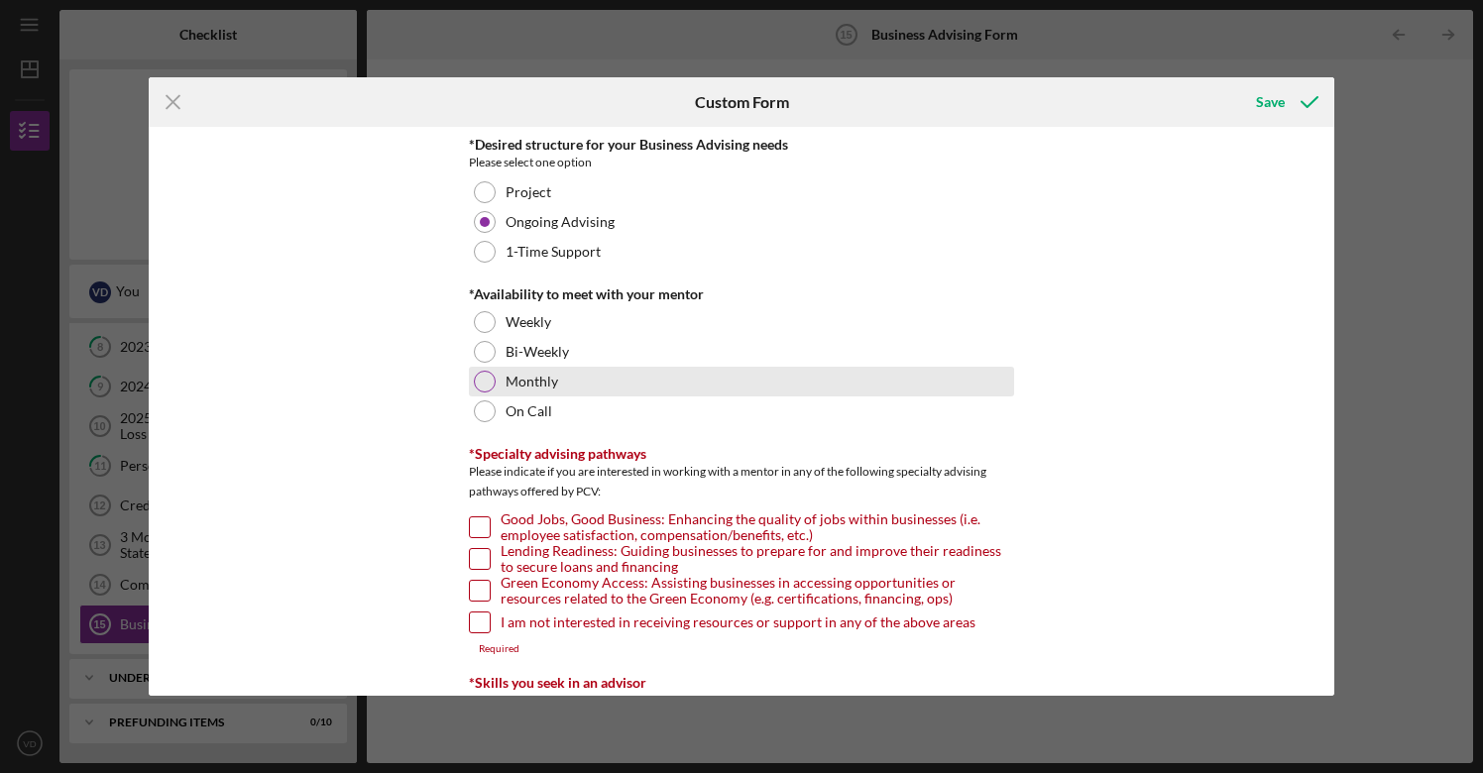
click at [486, 380] on div at bounding box center [485, 382] width 22 height 22
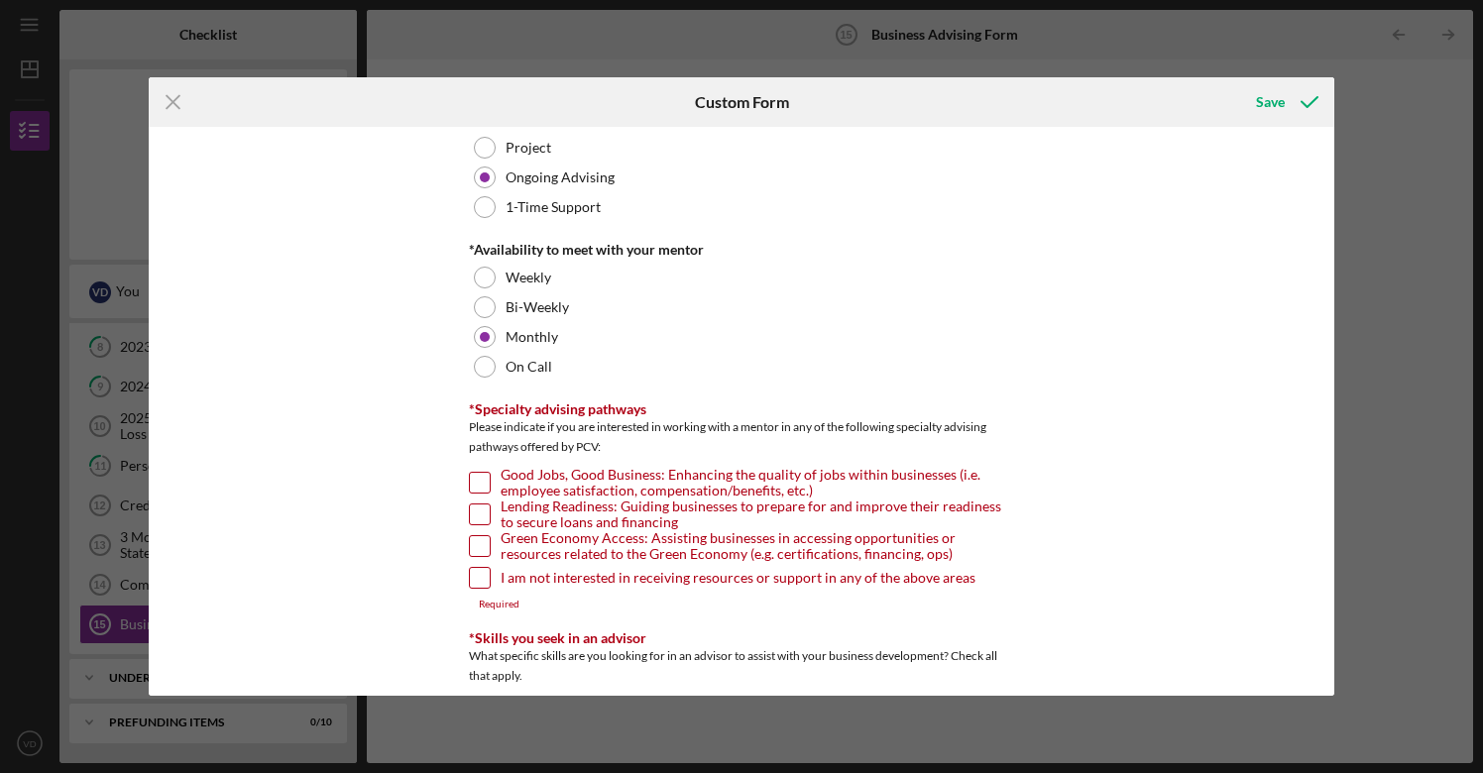
scroll to position [87, 0]
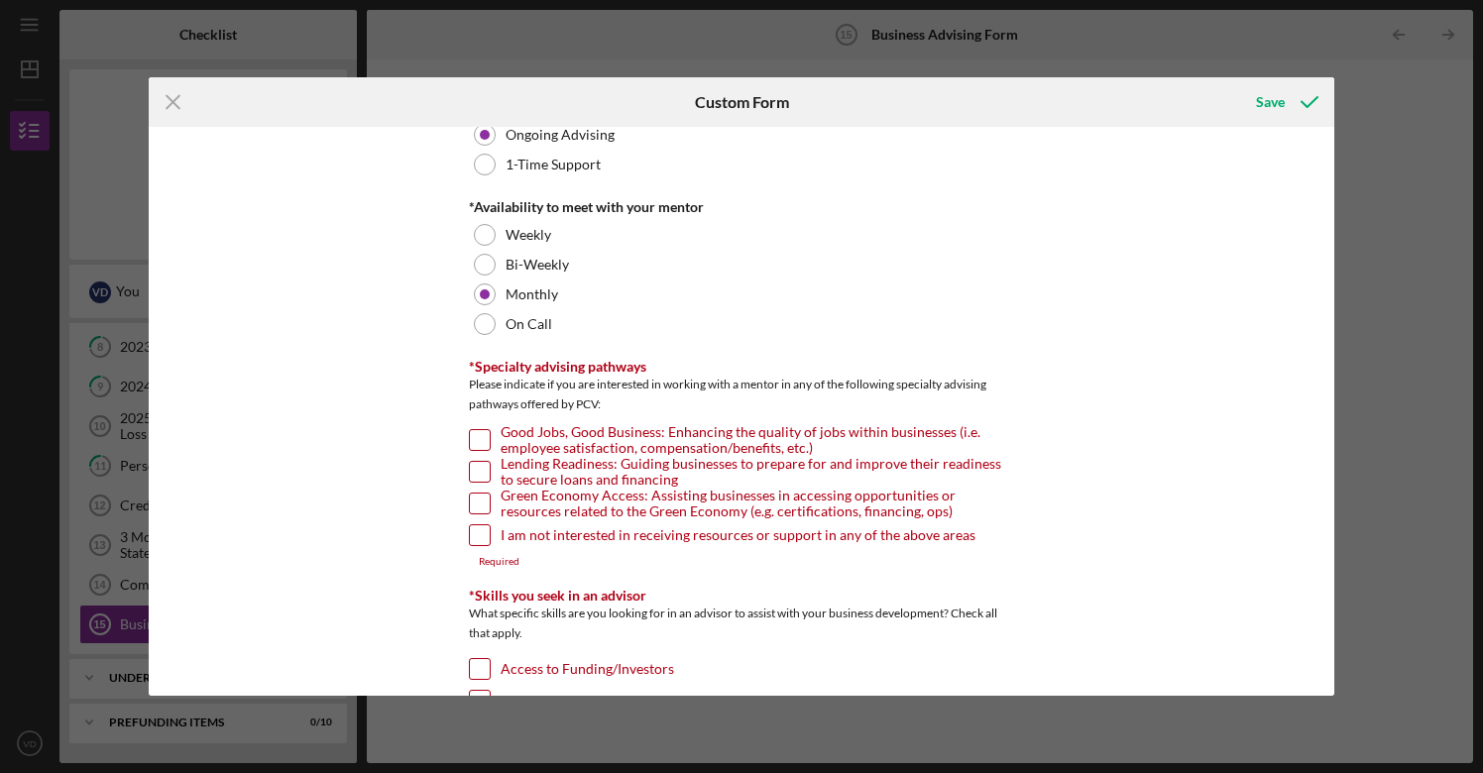
click at [472, 534] on input "I am not interested in receiving resources or support in any of the above areas" at bounding box center [480, 536] width 20 height 20
checkbox input "true"
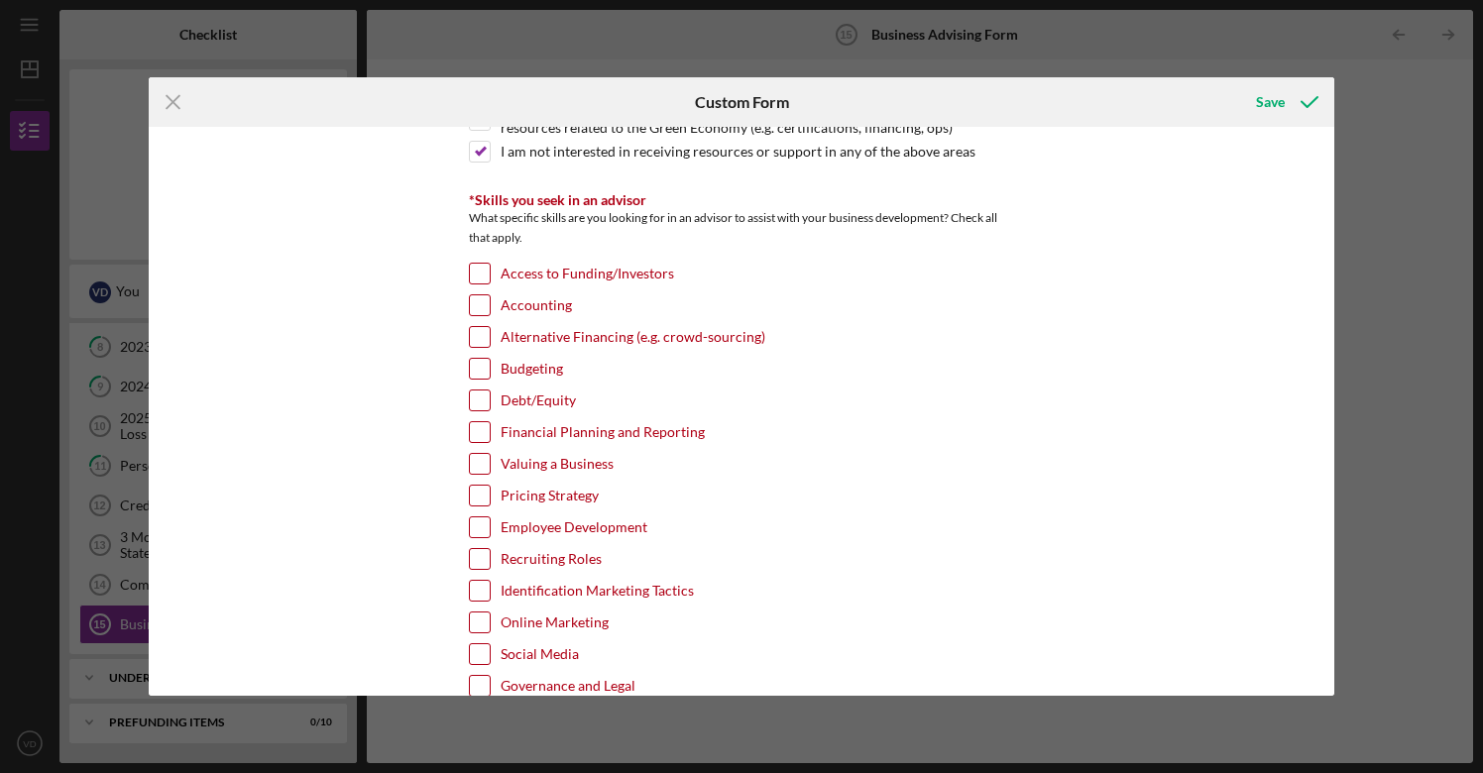
scroll to position [474, 0]
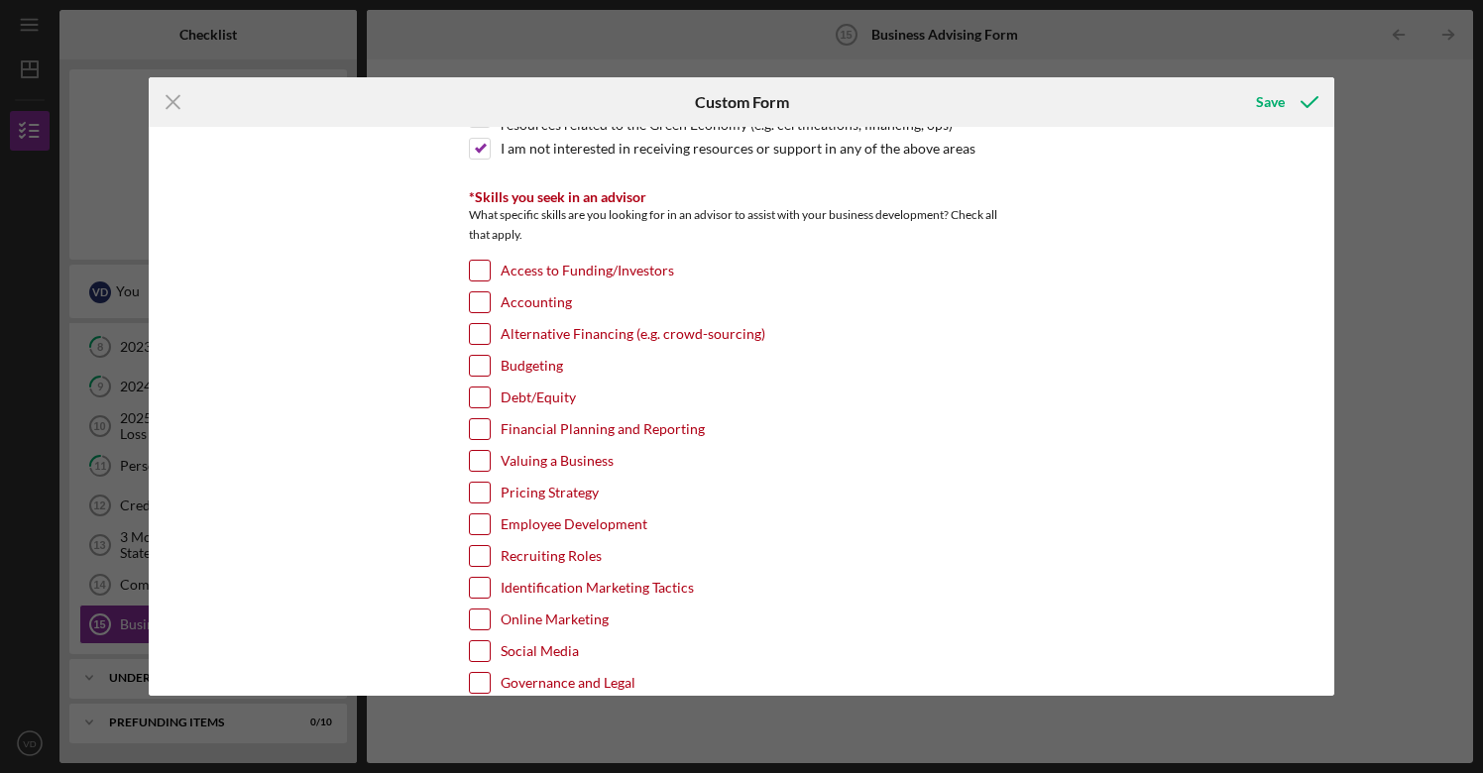
click at [477, 271] on input "Access to Funding/Investors" at bounding box center [480, 271] width 20 height 20
checkbox input "true"
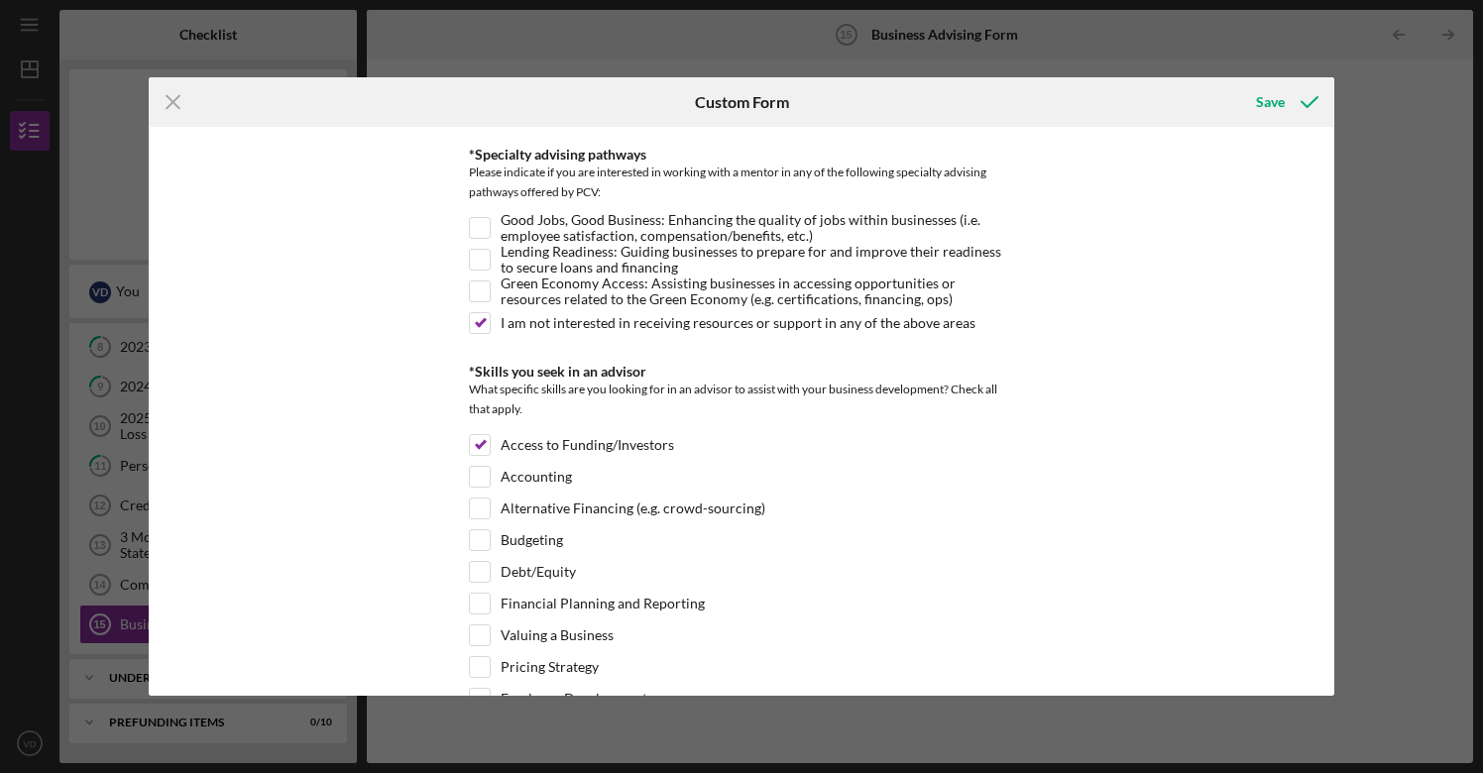
scroll to position [295, 0]
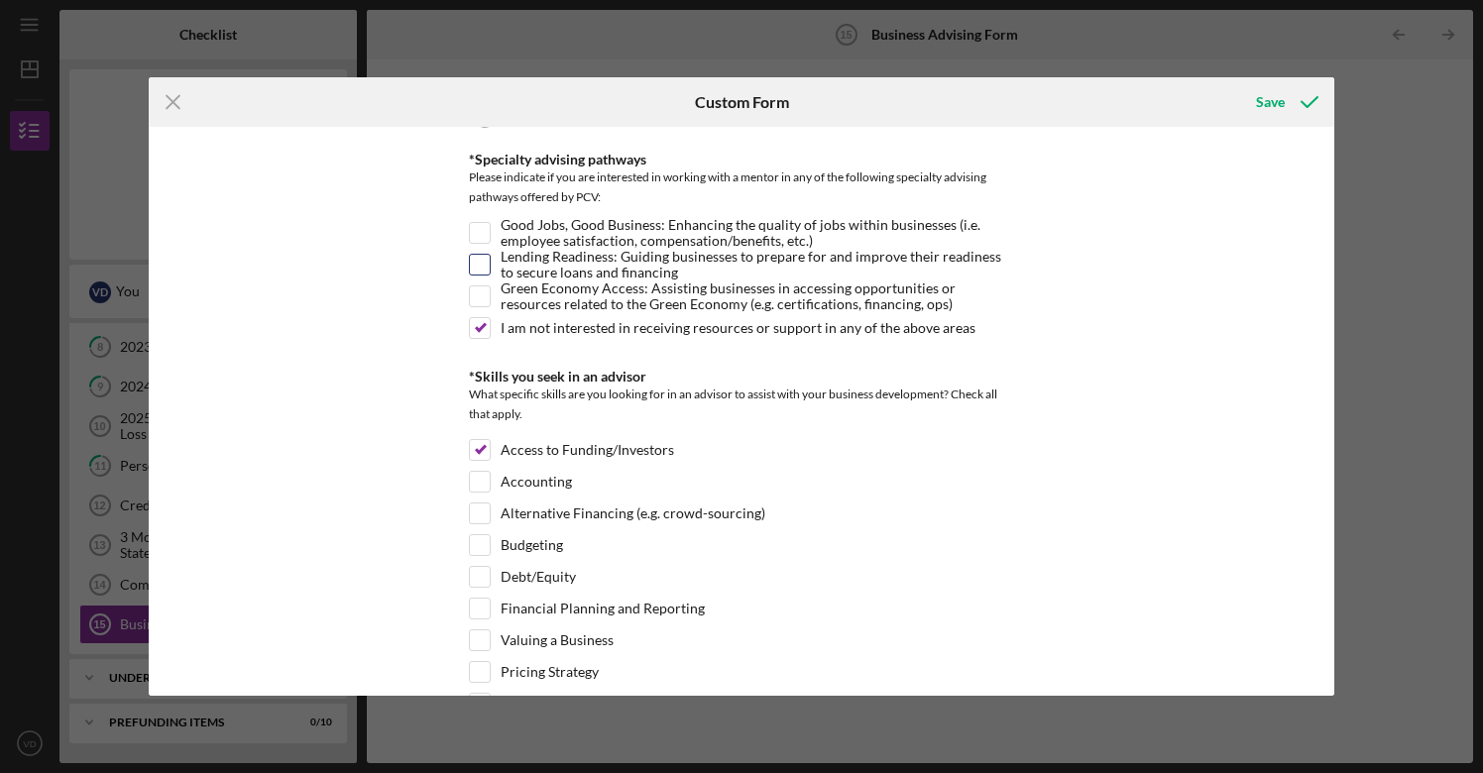
click at [484, 265] on input "Lending Readiness: Guiding businesses to prepare for and improve their readines…" at bounding box center [480, 265] width 20 height 20
checkbox input "true"
click at [477, 326] on input "I am not interested in receiving resources or support in any of the above areas" at bounding box center [480, 328] width 20 height 20
checkbox input "false"
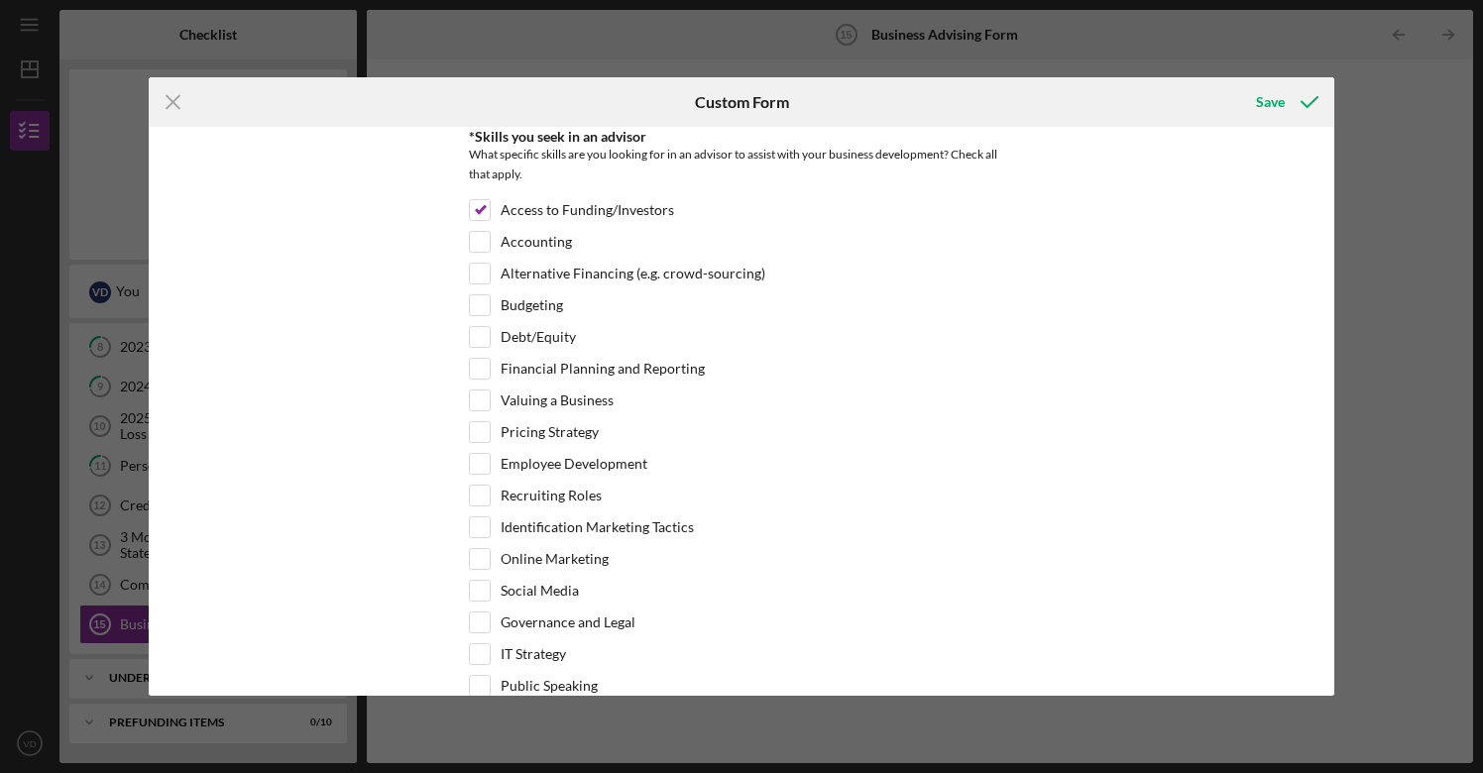
scroll to position [544, 0]
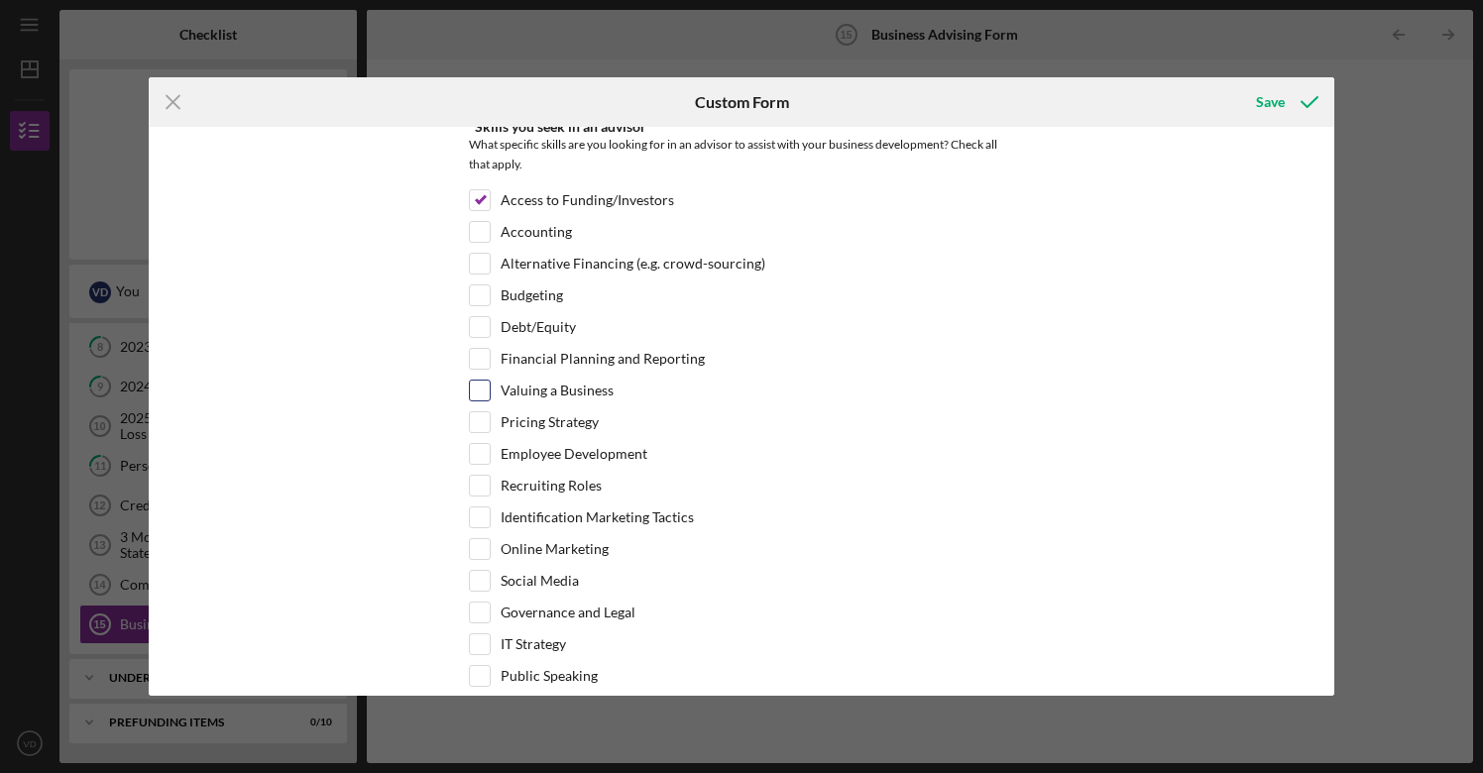
click at [477, 389] on input "Valuing a Business" at bounding box center [480, 391] width 20 height 20
checkbox input "true"
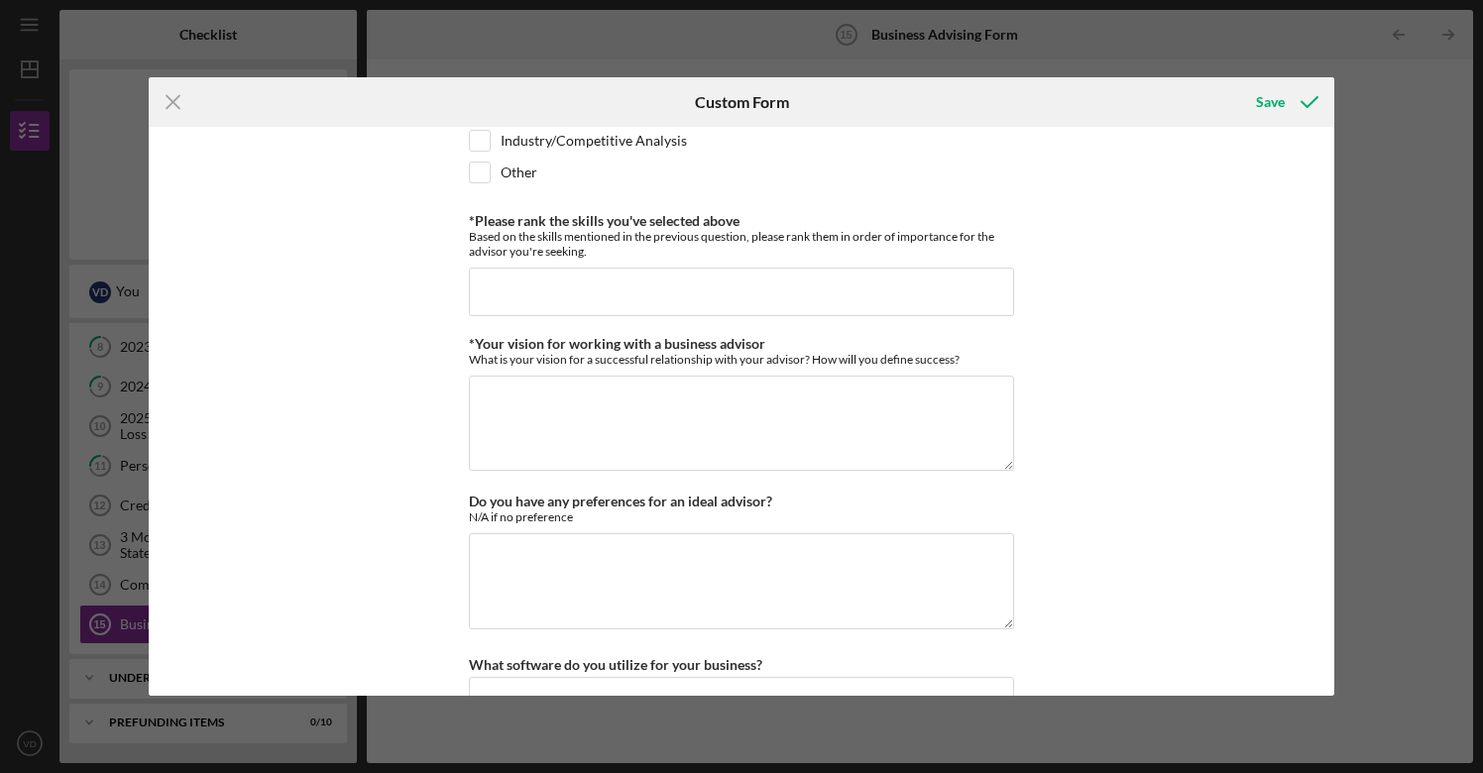
scroll to position [1630, 0]
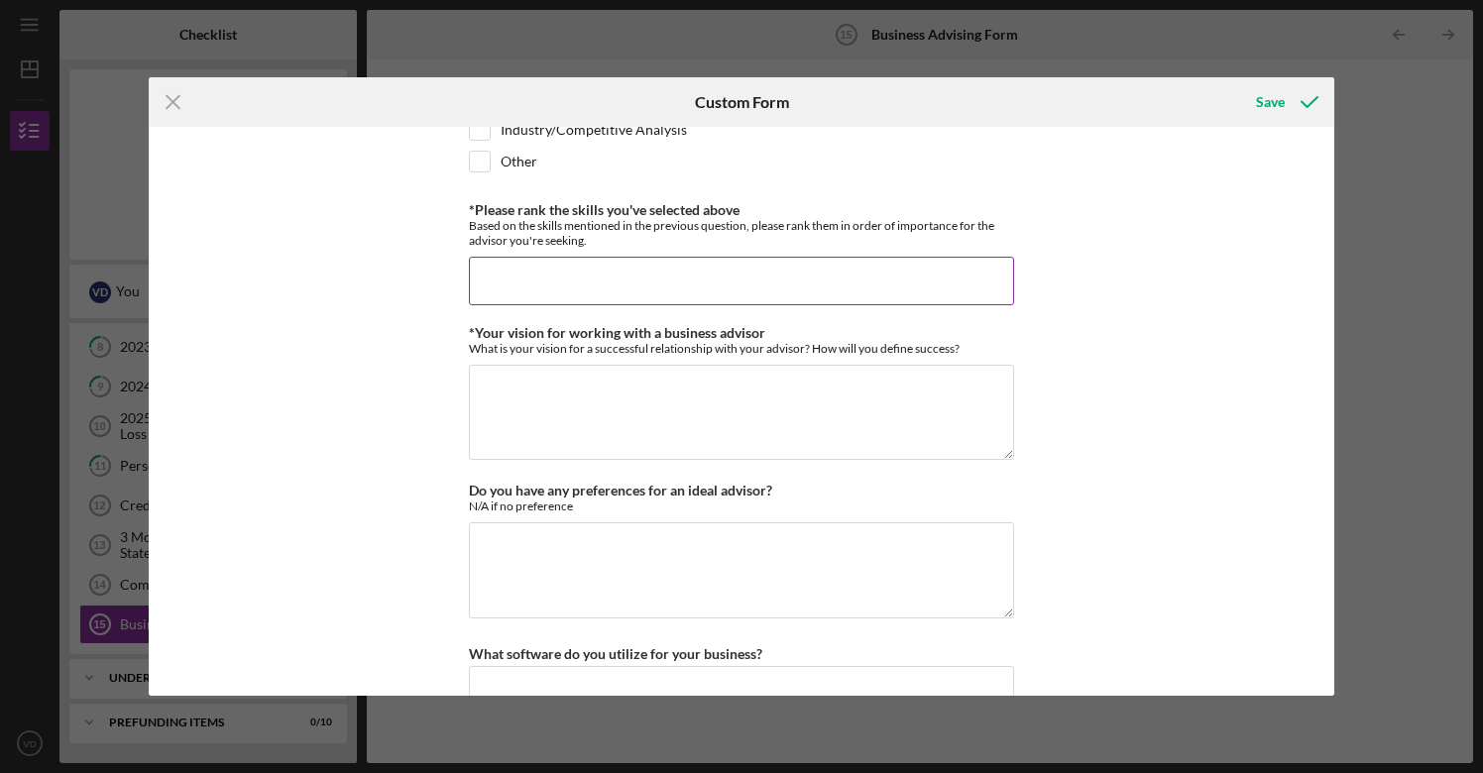
click at [491, 277] on input "*Please rank the skills you've selected above" at bounding box center [741, 281] width 545 height 48
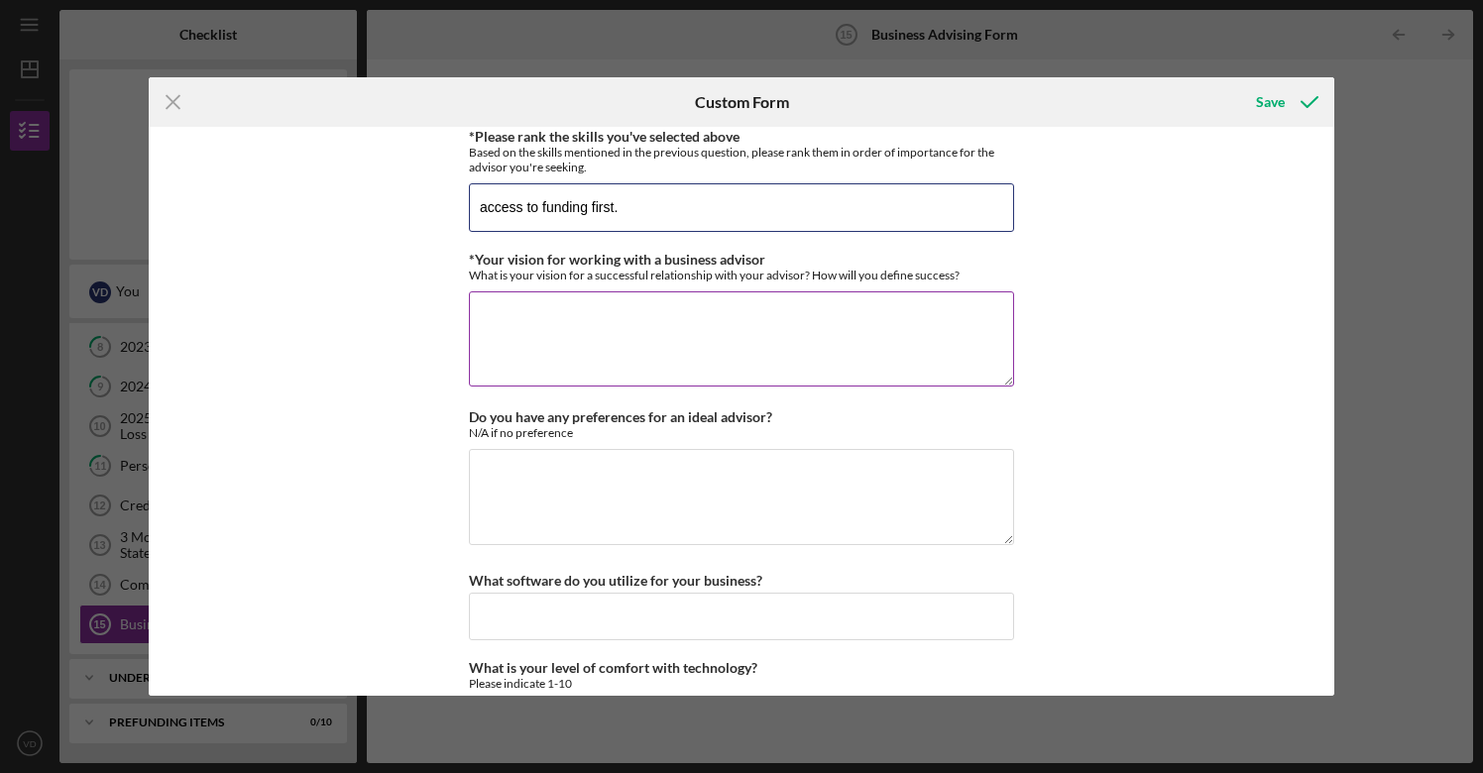
scroll to position [1703, 0]
type input "access to funding first. Valuing a business second."
click at [525, 332] on textarea "*Your vision for working with a business advisor" at bounding box center [741, 340] width 545 height 95
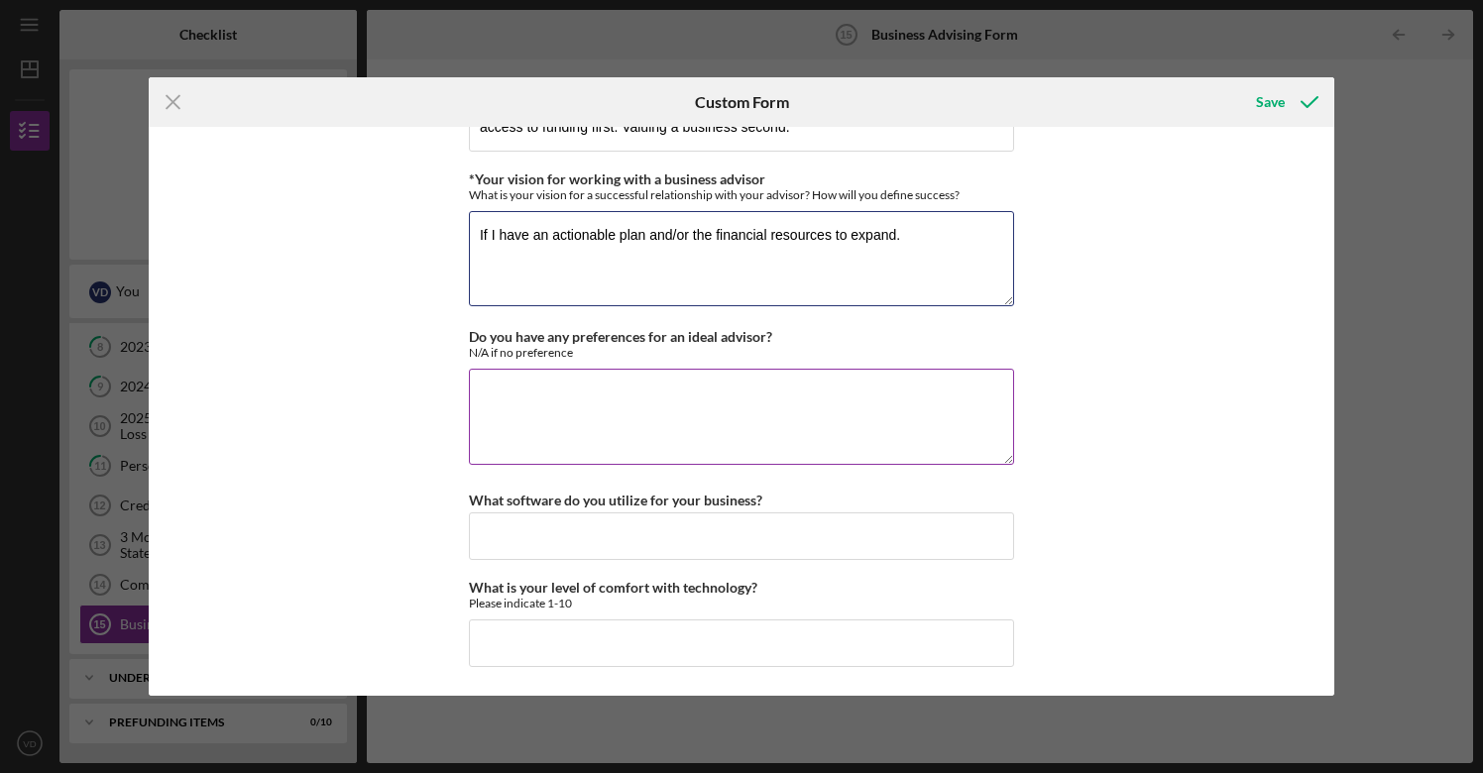
scroll to position [1783, 0]
type textarea "If I have an actionable plan and/or the financial resources to expand."
click at [510, 413] on textarea "Do you have any preferences for an ideal advisor?" at bounding box center [741, 417] width 545 height 95
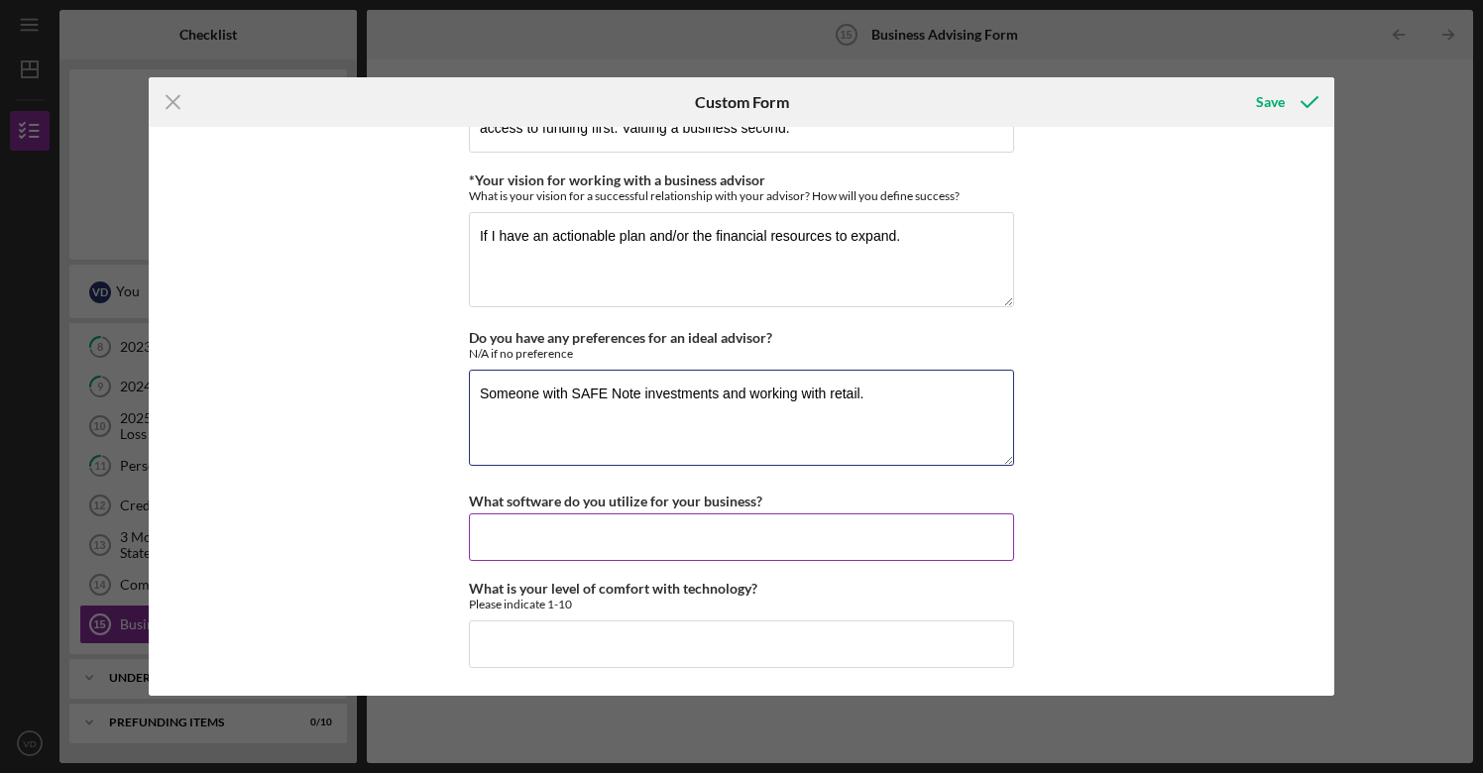
type textarea "Someone with SAFE Note investments and working with retail."
click at [492, 530] on input "What software do you utilize for your business?" at bounding box center [741, 538] width 545 height 48
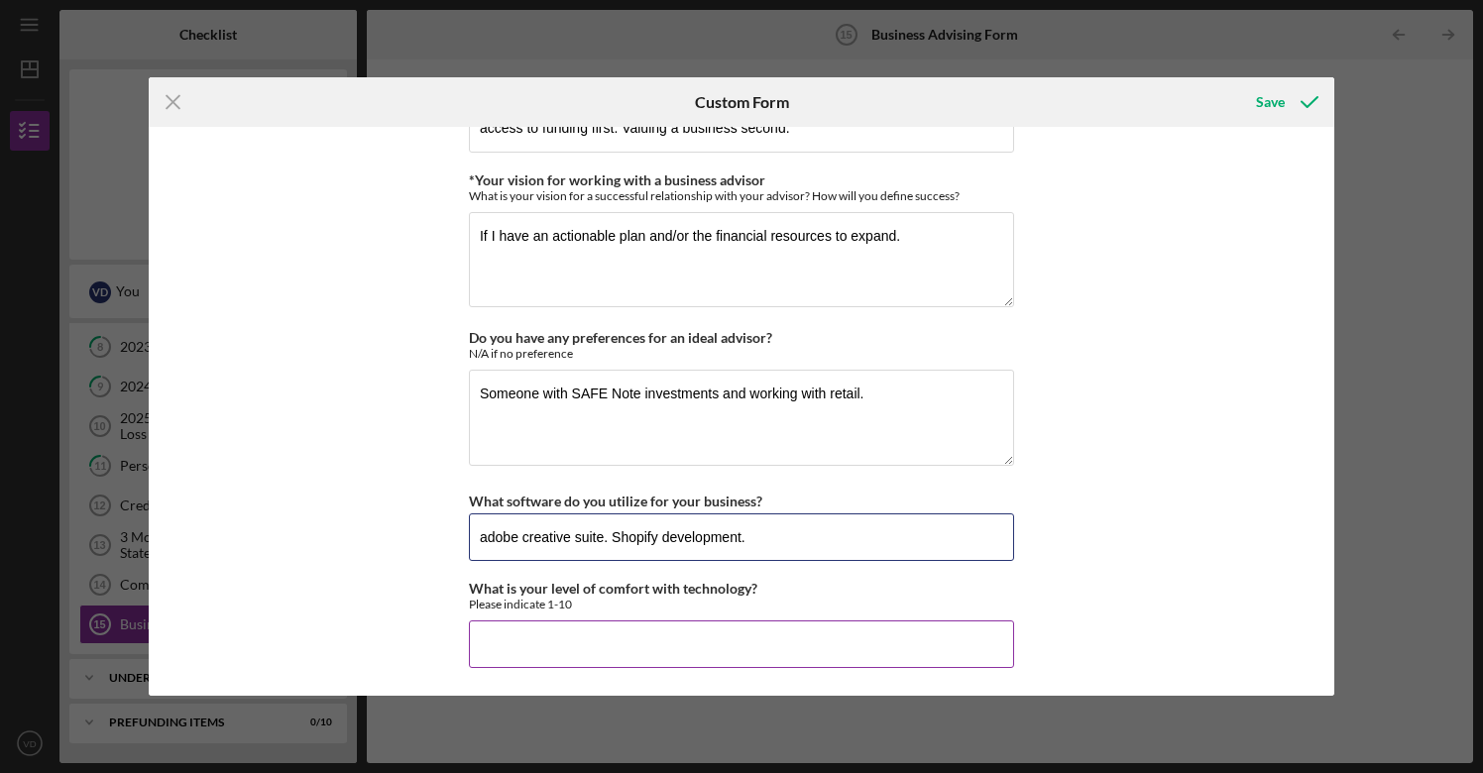
type input "adobe creative suite. Shopify development."
click at [499, 640] on input "What is your level of comfort with technology?" at bounding box center [741, 645] width 545 height 48
type input "9"
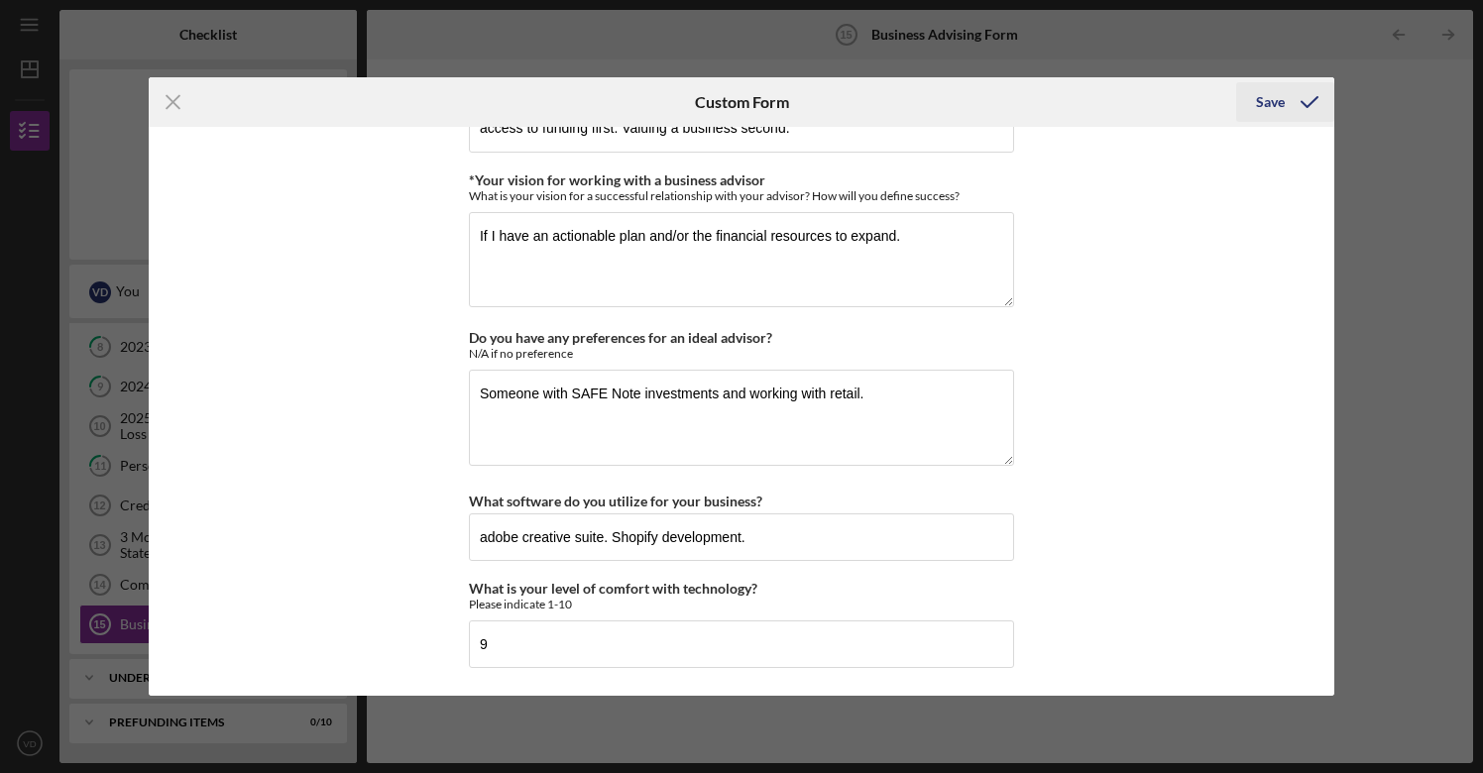
click at [1275, 106] on div "Save" at bounding box center [1270, 102] width 29 height 40
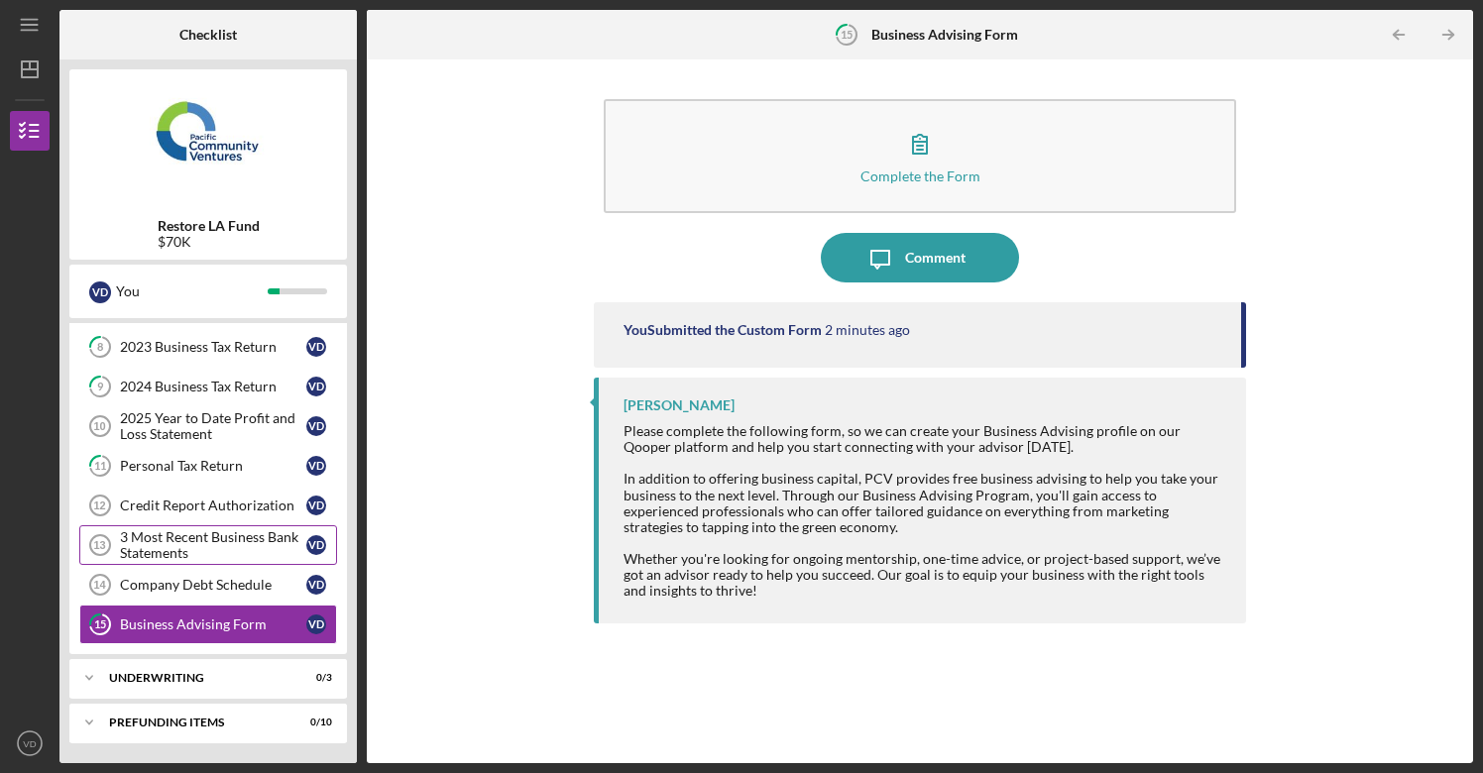
click at [238, 544] on div "3 Most Recent Business Bank Statements" at bounding box center [213, 546] width 186 height 32
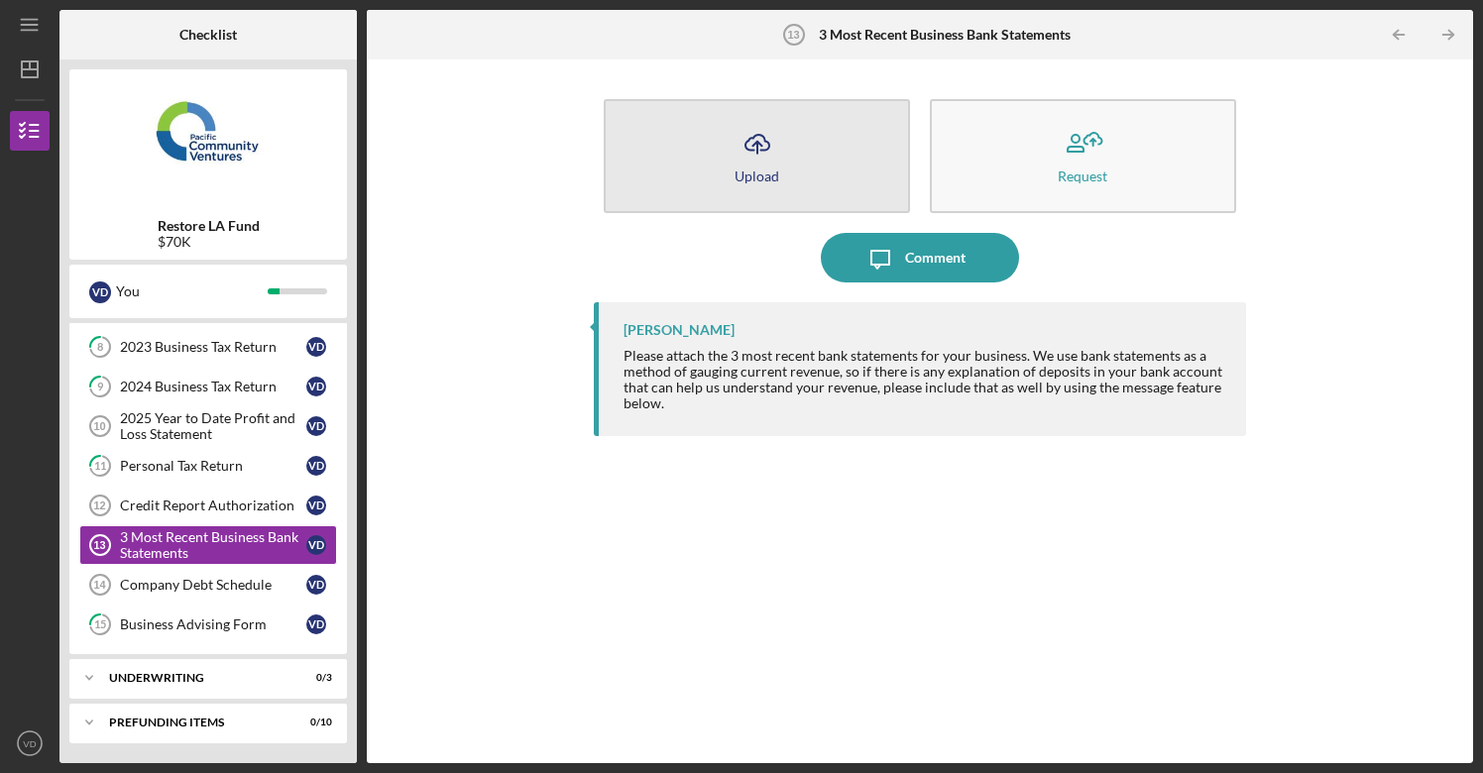
click at [769, 166] on icon "Icon/Upload" at bounding box center [758, 144] width 50 height 50
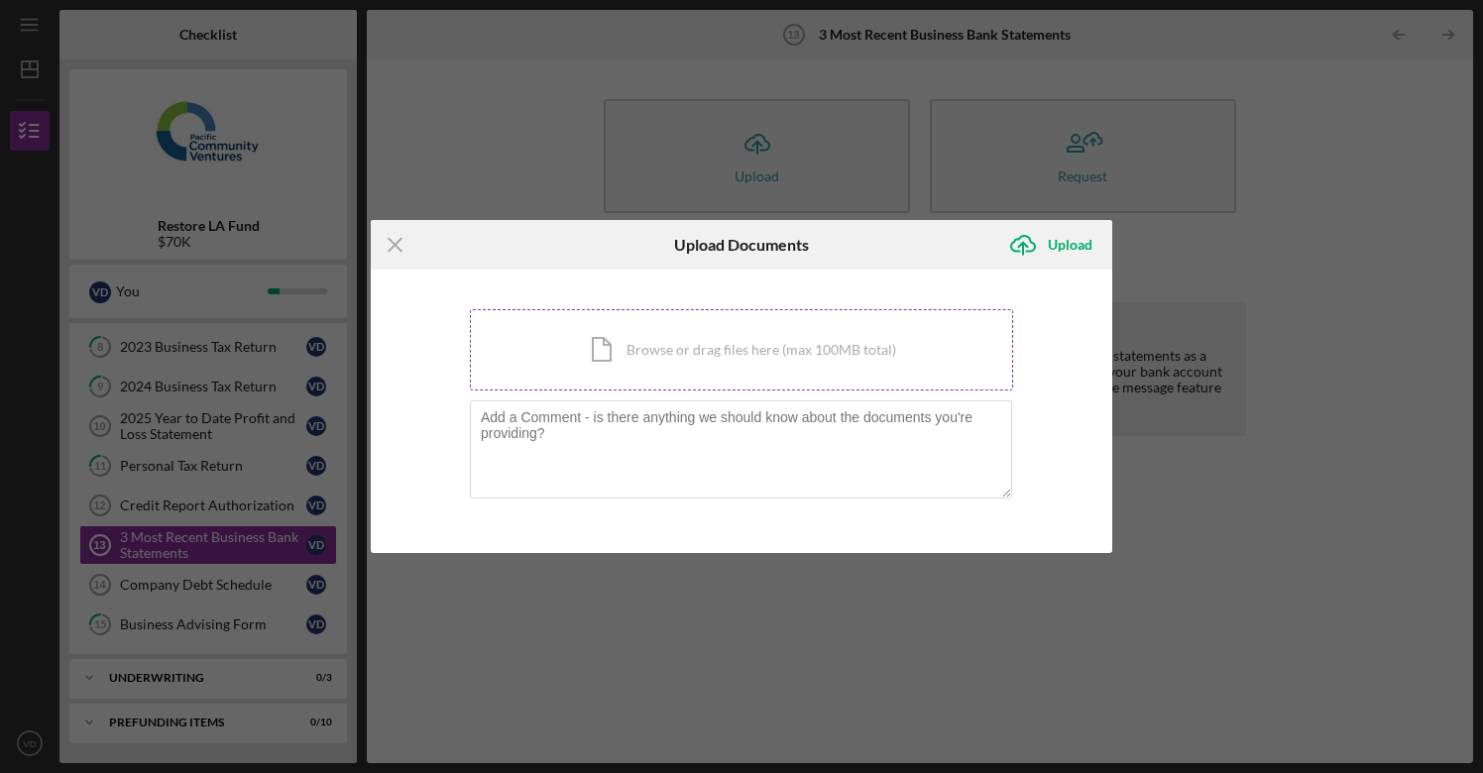
click at [717, 358] on div "Icon/Document Browse or drag files here (max 100MB total) Tap to choose files o…" at bounding box center [741, 349] width 543 height 81
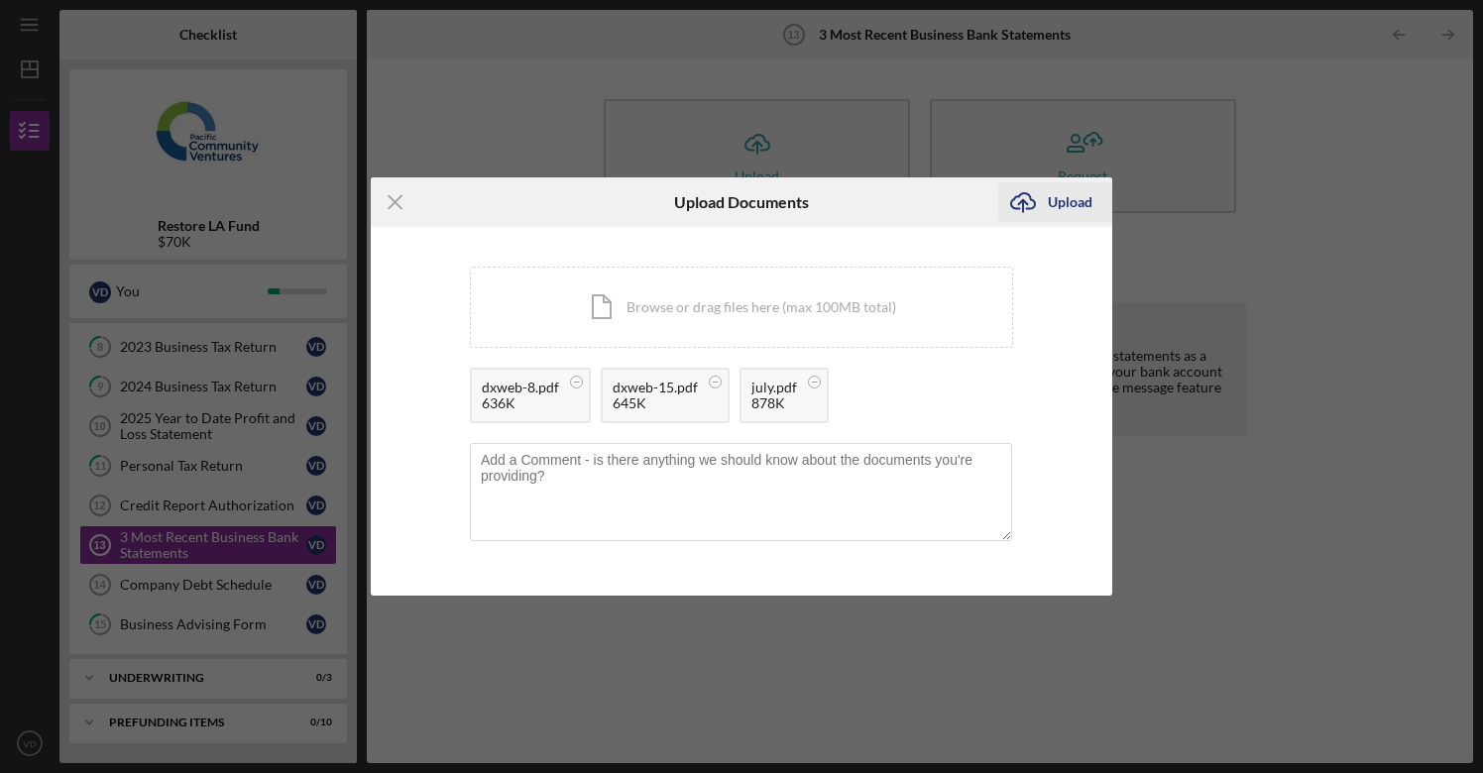
click at [1075, 202] on div "Upload" at bounding box center [1070, 202] width 45 height 40
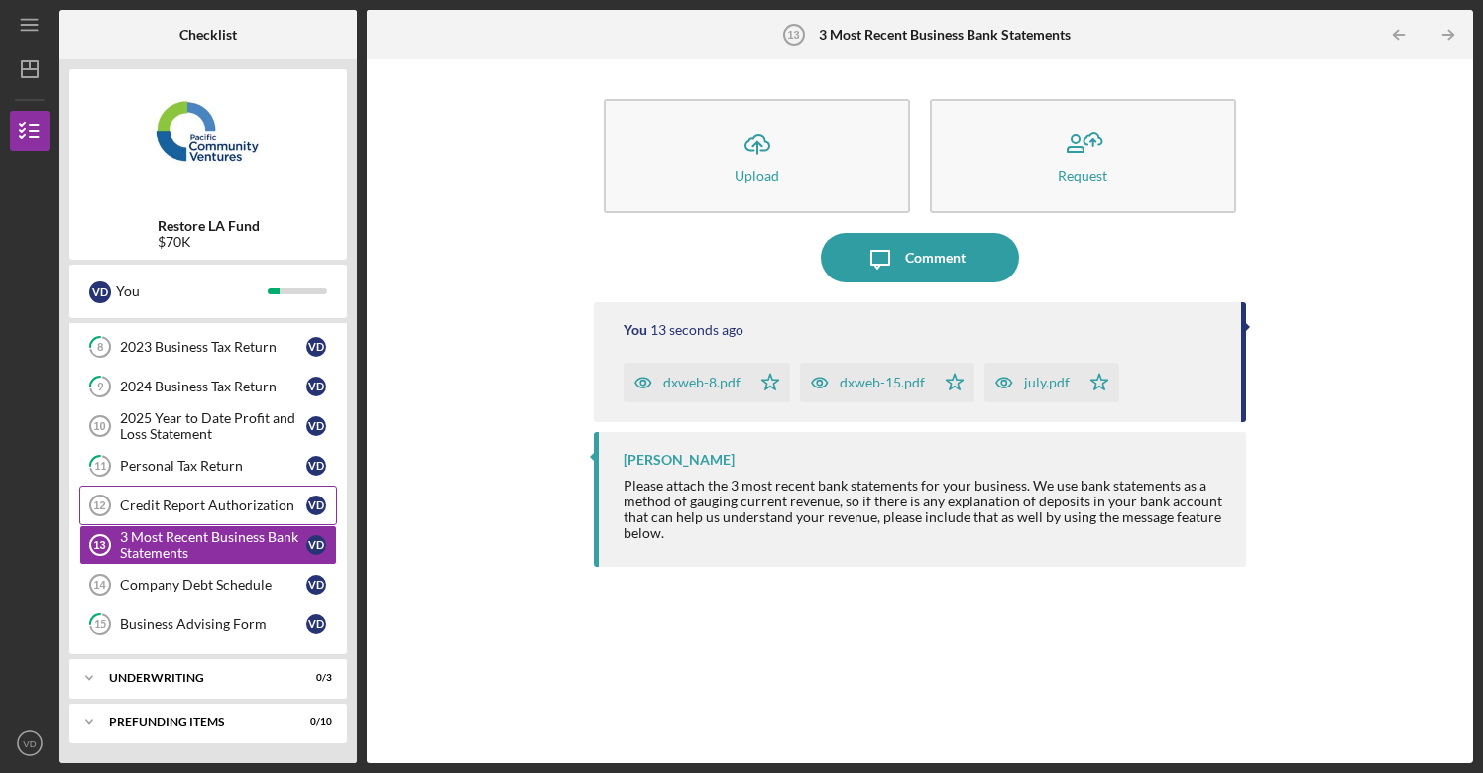
click at [204, 507] on div "Credit Report Authorization" at bounding box center [213, 506] width 186 height 16
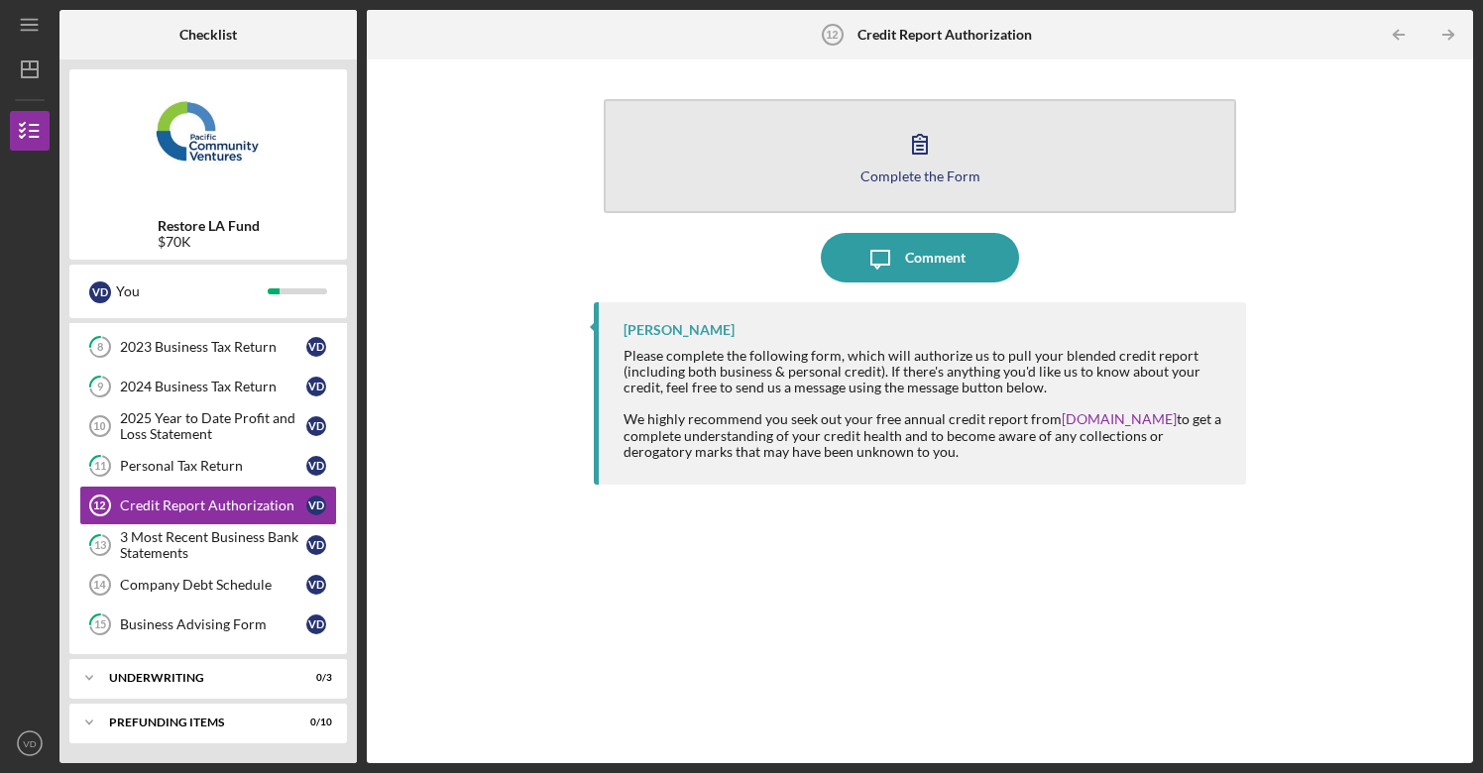
click at [913, 171] on div "Complete the Form" at bounding box center [921, 176] width 120 height 15
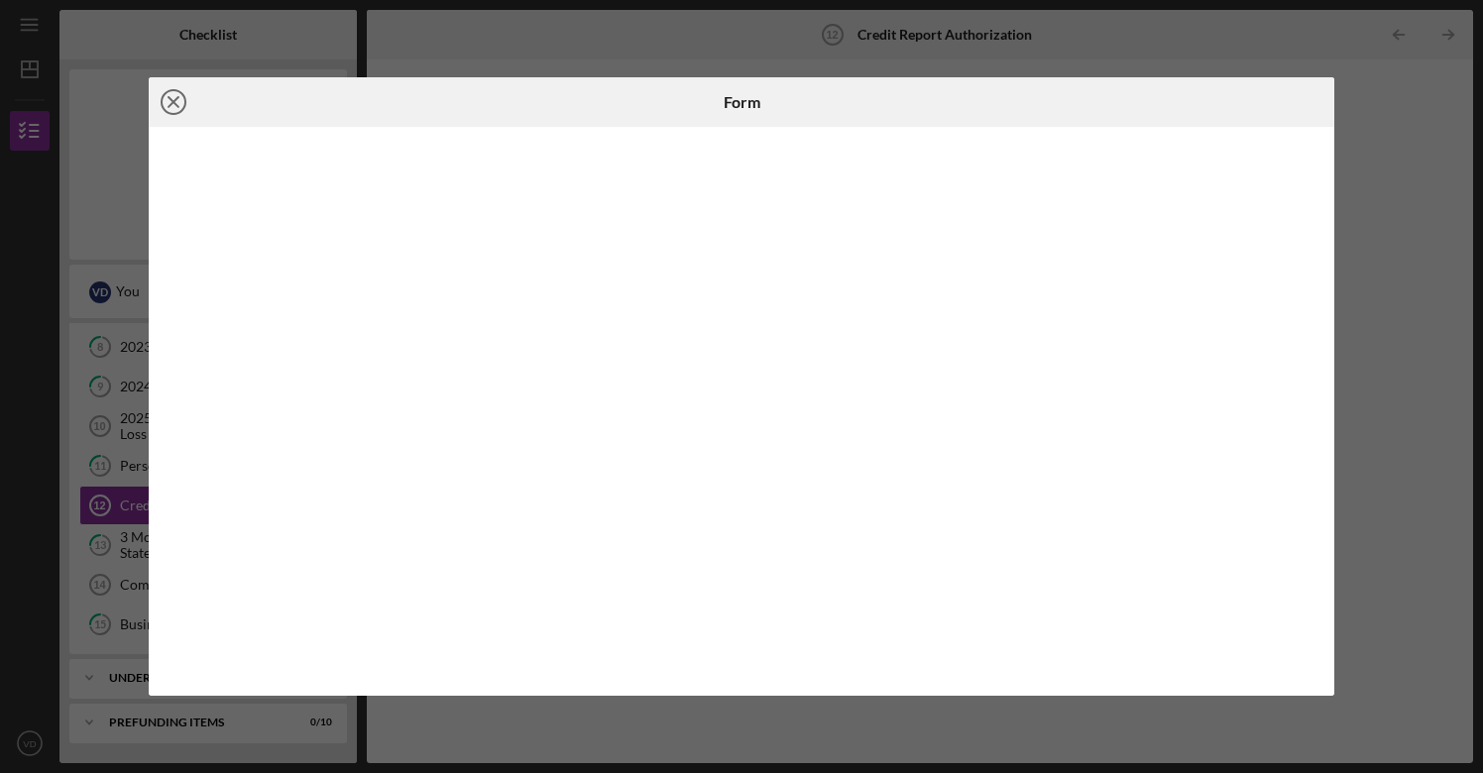
click at [174, 102] on line at bounding box center [174, 102] width 10 height 10
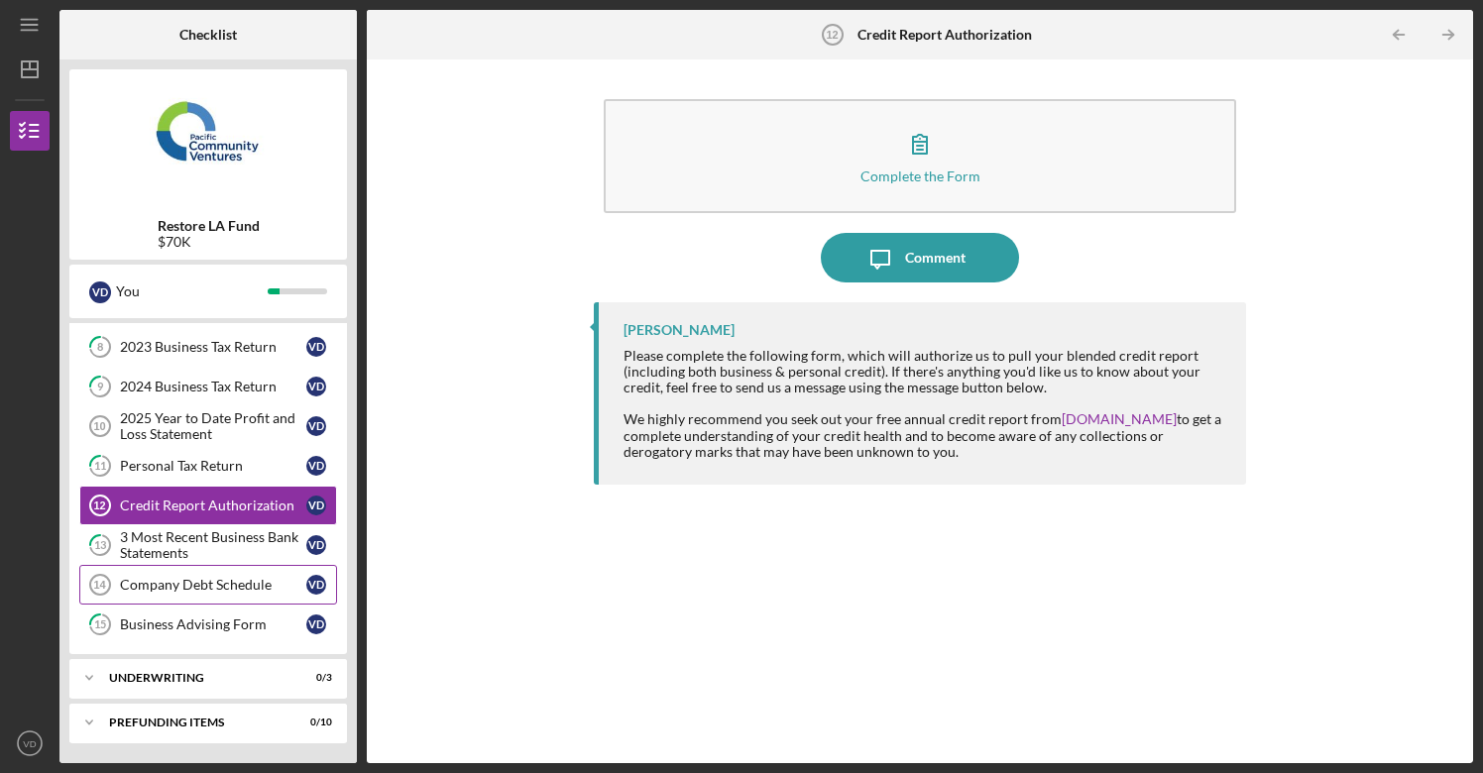
scroll to position [161, 0]
click at [174, 584] on div "Company Debt Schedule" at bounding box center [213, 585] width 186 height 16
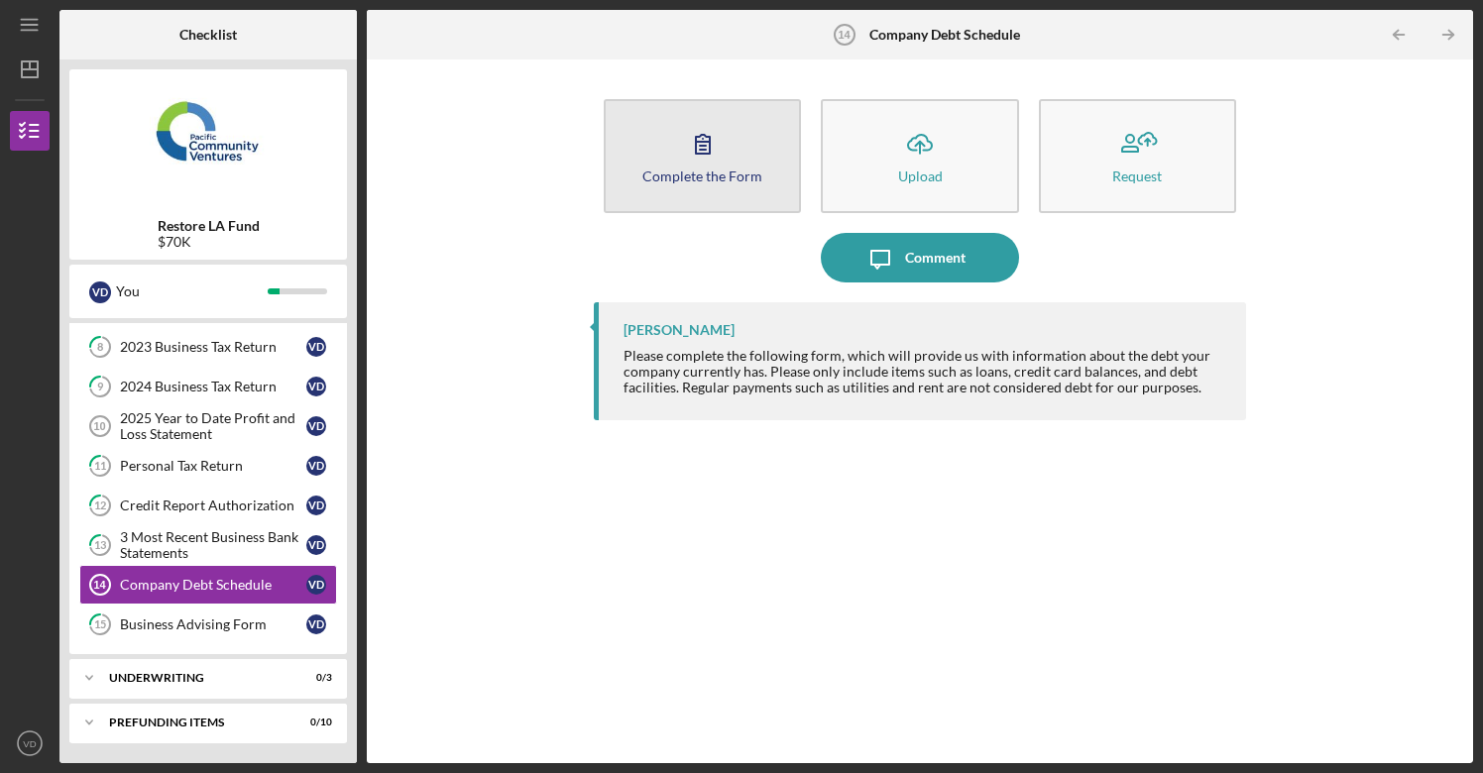
click at [705, 160] on icon "button" at bounding box center [703, 144] width 50 height 50
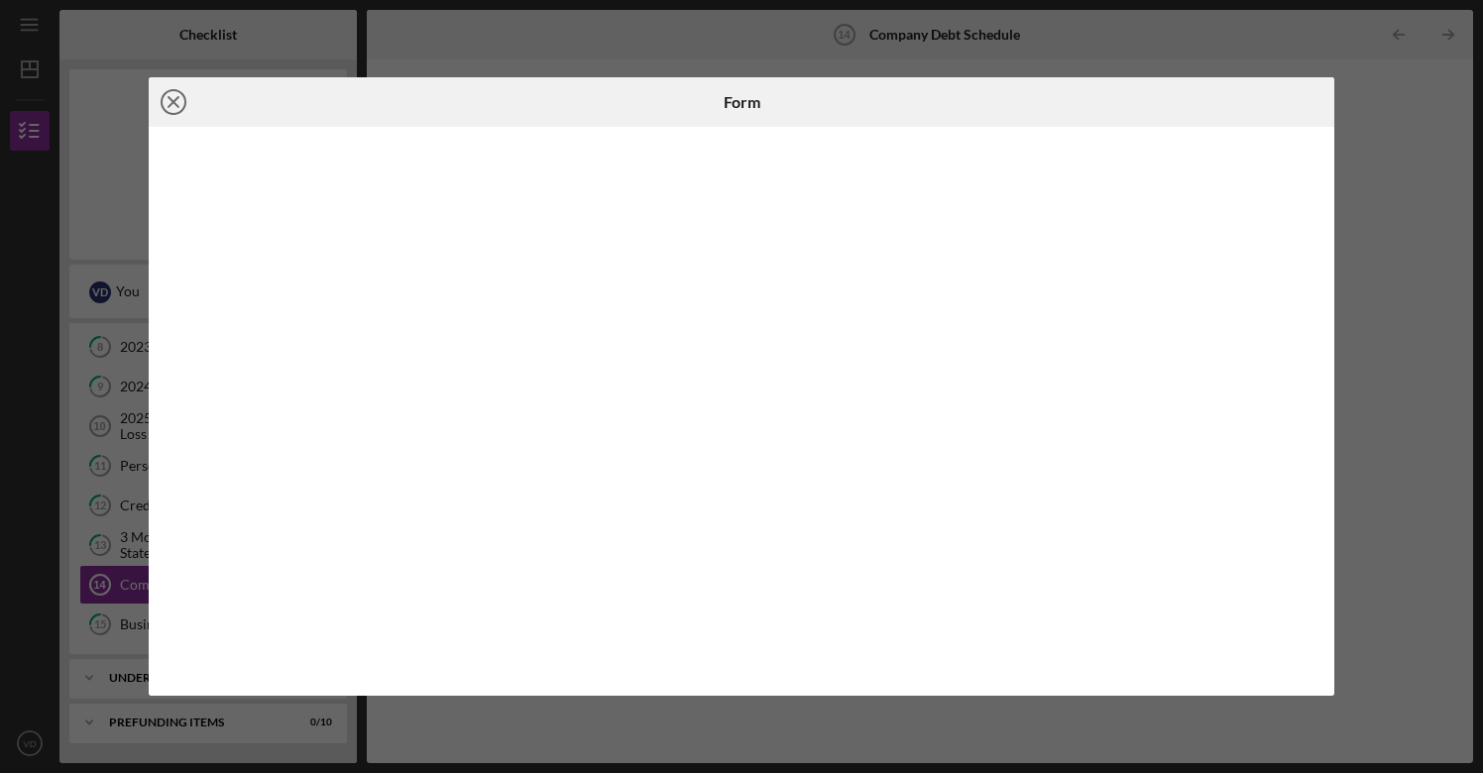
click at [178, 104] on icon "Icon/Close" at bounding box center [174, 102] width 50 height 50
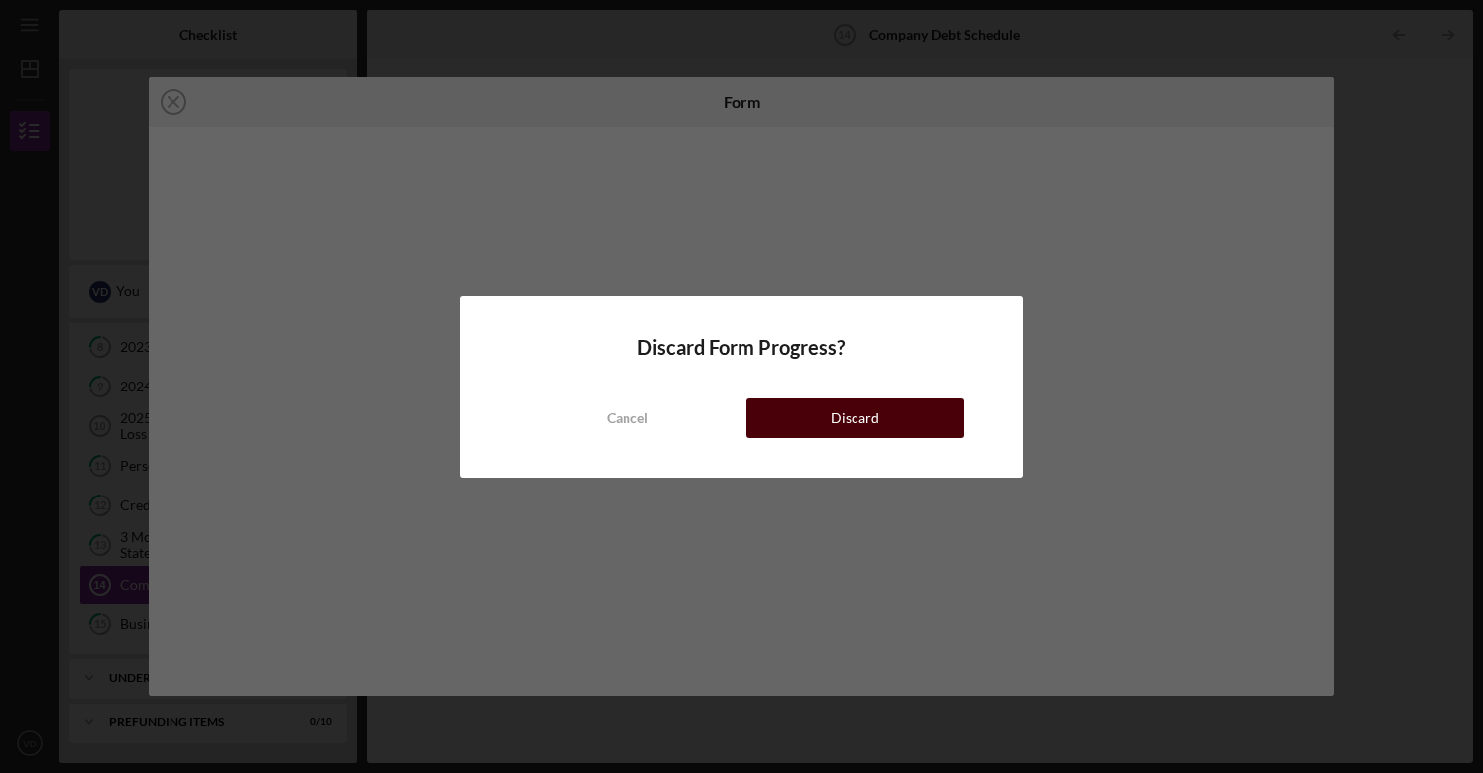
click at [844, 420] on div "Discard" at bounding box center [855, 419] width 49 height 40
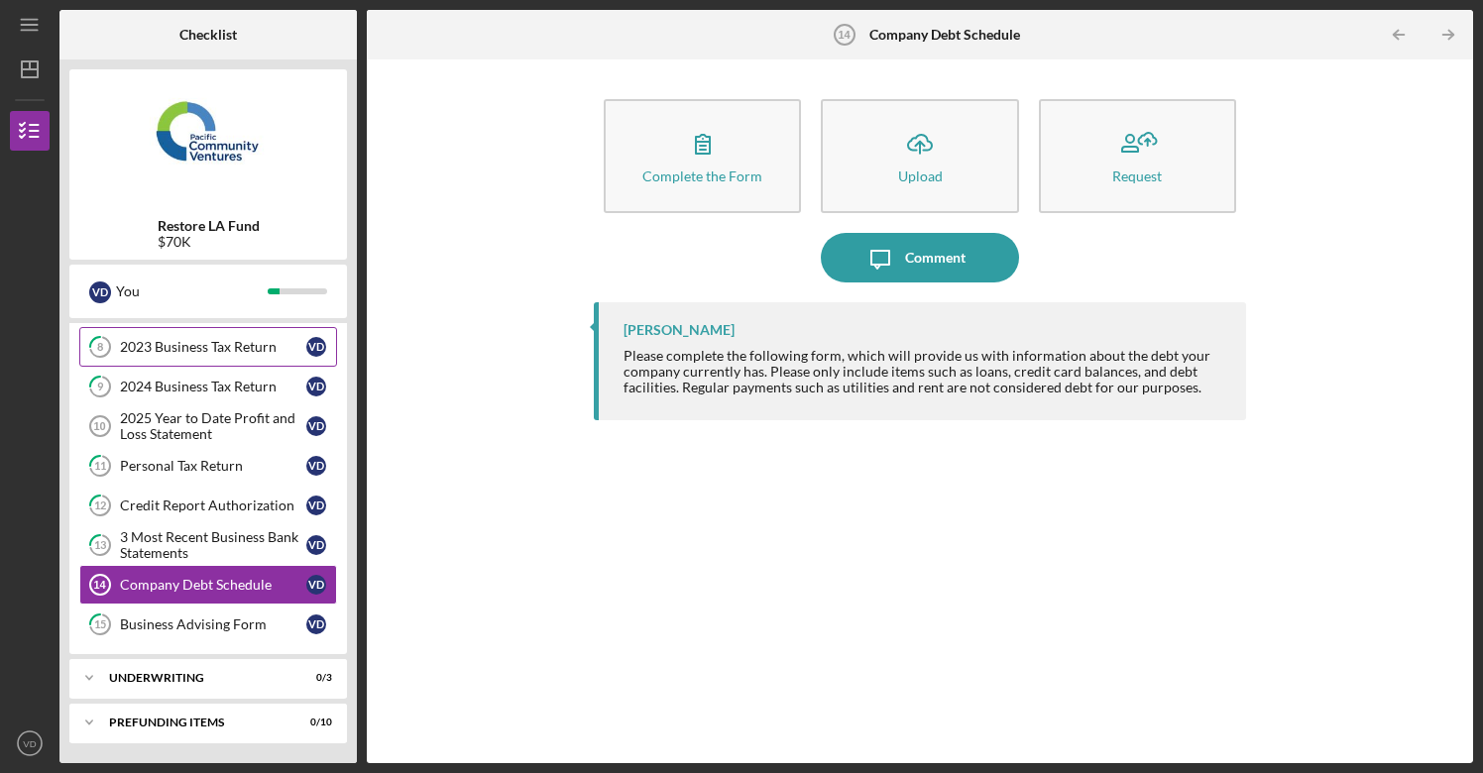
click at [223, 350] on div "2023 Business Tax Return" at bounding box center [213, 347] width 186 height 16
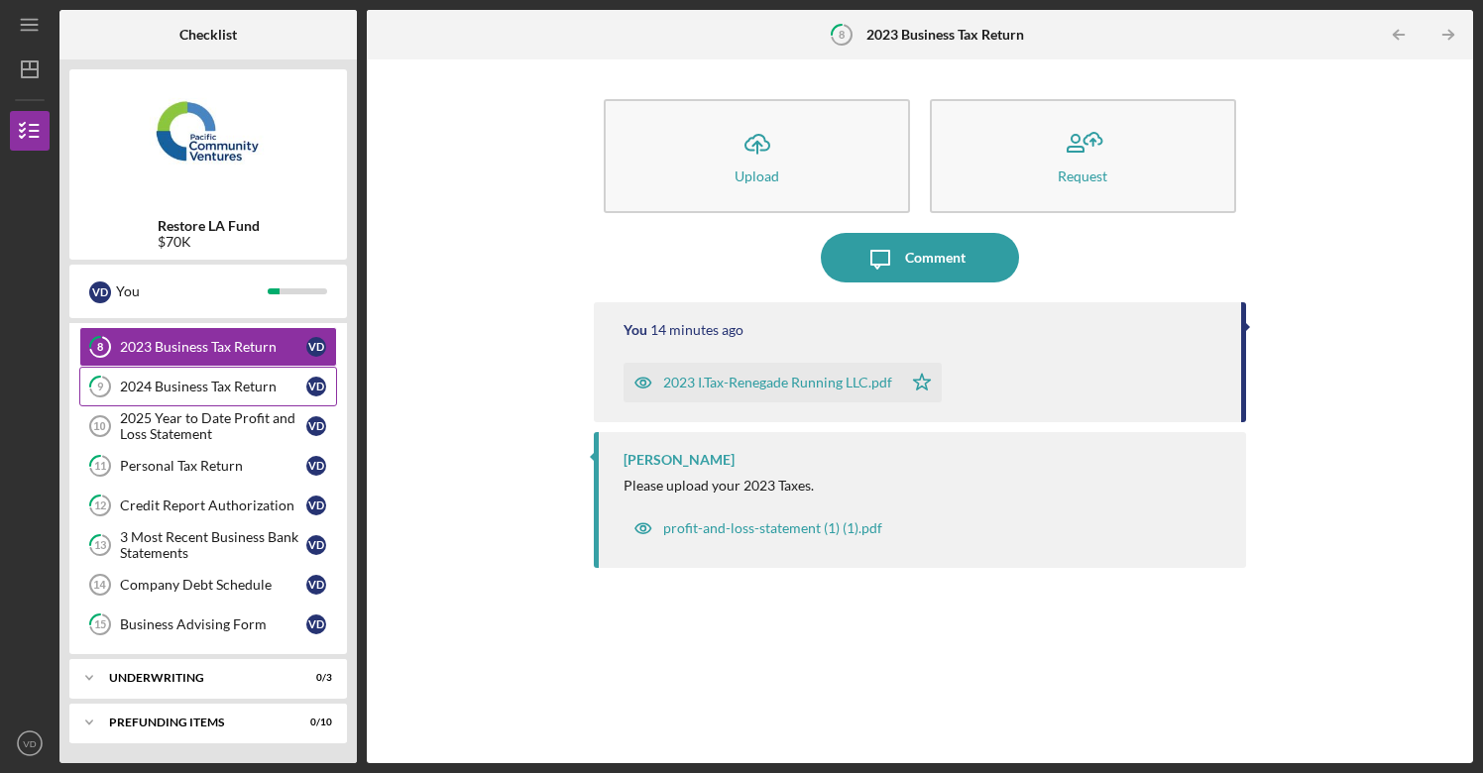
click at [205, 388] on div "2024 Business Tax Return" at bounding box center [213, 387] width 186 height 16
